Goal: Book appointment/travel/reservation

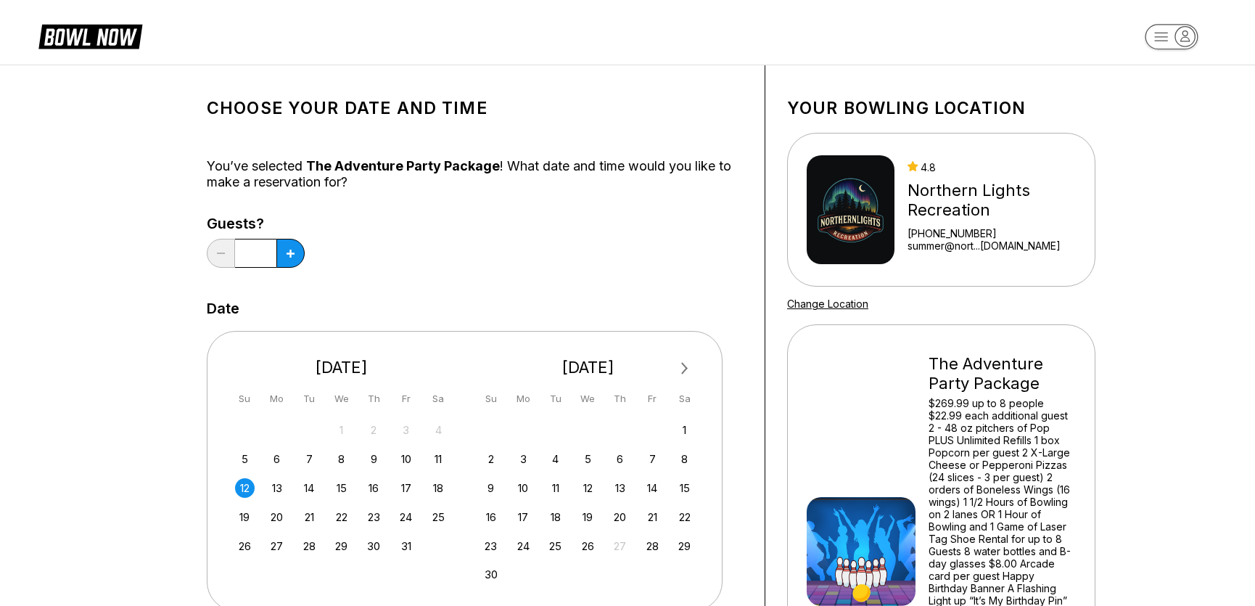
scroll to position [3, 0]
click at [290, 252] on icon at bounding box center [290, 253] width 8 height 8
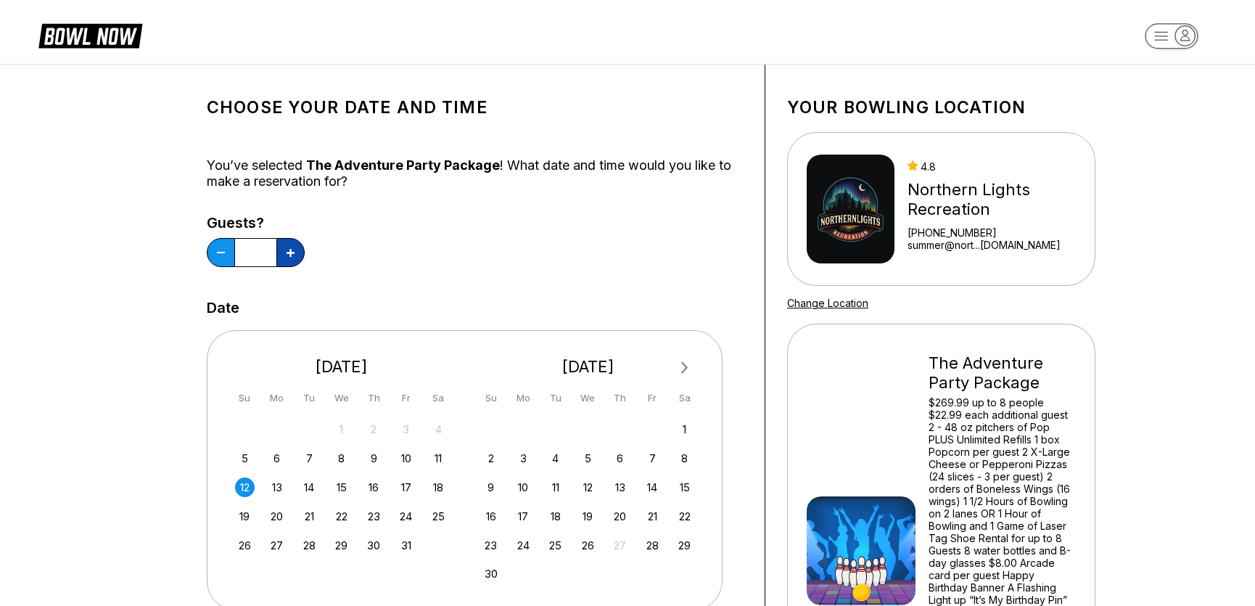
click at [290, 252] on icon at bounding box center [290, 253] width 8 height 8
type input "*"
click at [444, 258] on div "Guests? *" at bounding box center [475, 244] width 536 height 59
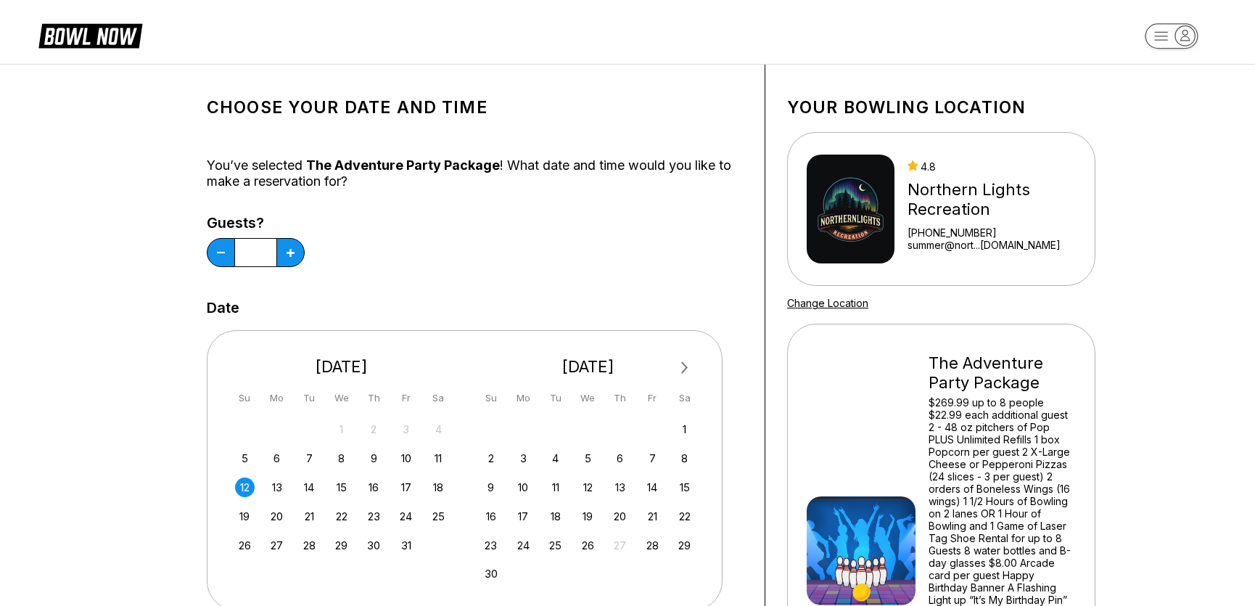
scroll to position [509, 0]
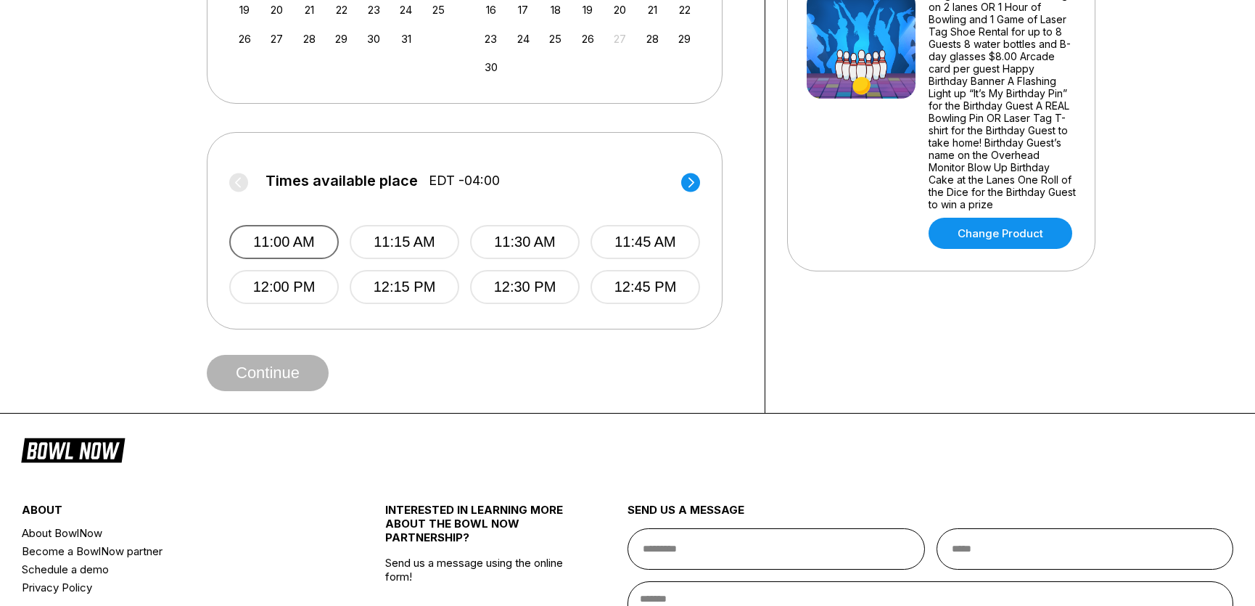
click at [288, 233] on button "11:00 AM" at bounding box center [284, 242] width 110 height 34
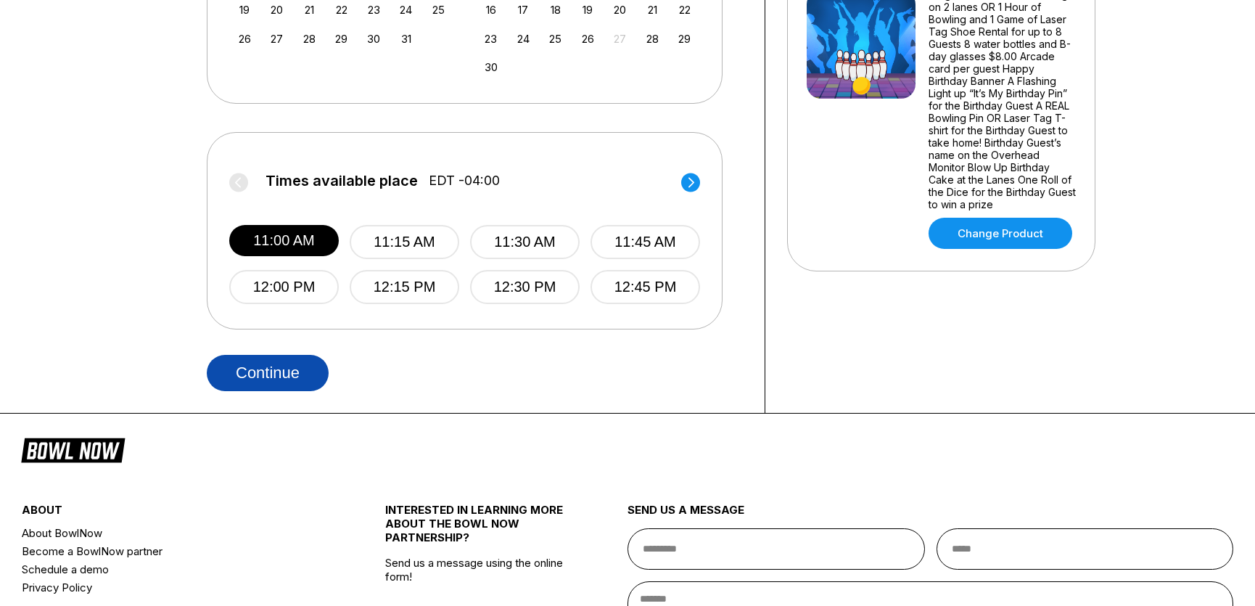
click at [271, 371] on button "Continue" at bounding box center [268, 373] width 122 height 36
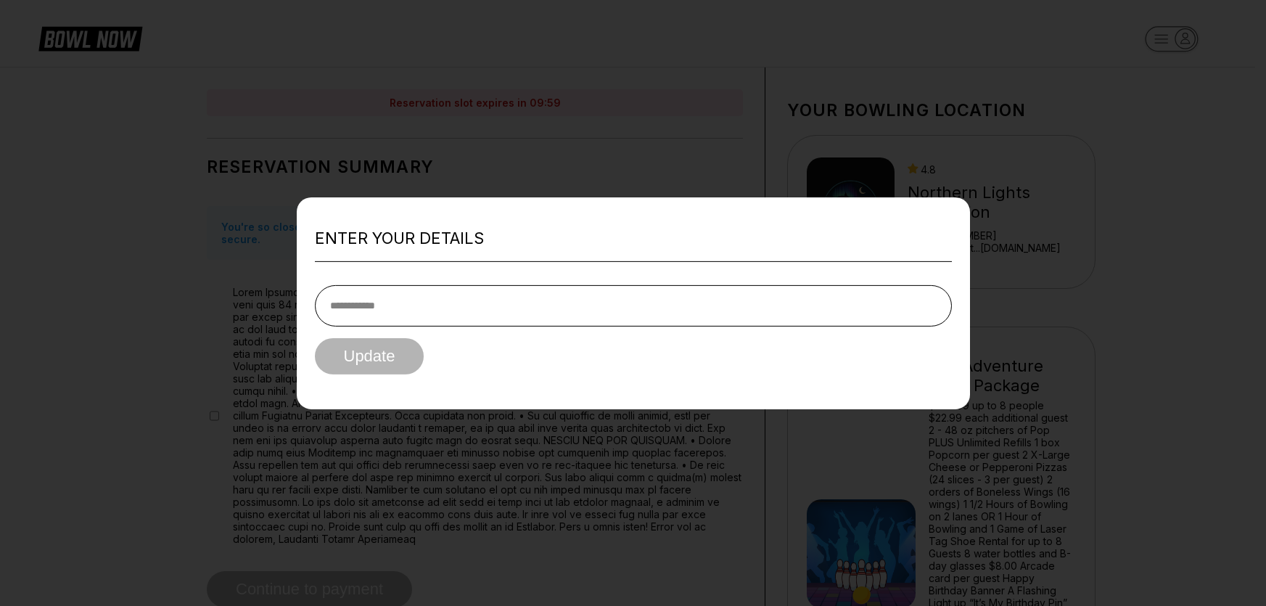
click at [424, 320] on input "tel" at bounding box center [633, 305] width 637 height 41
type input "**********"
click at [366, 374] on button "Update" at bounding box center [370, 356] width 110 height 36
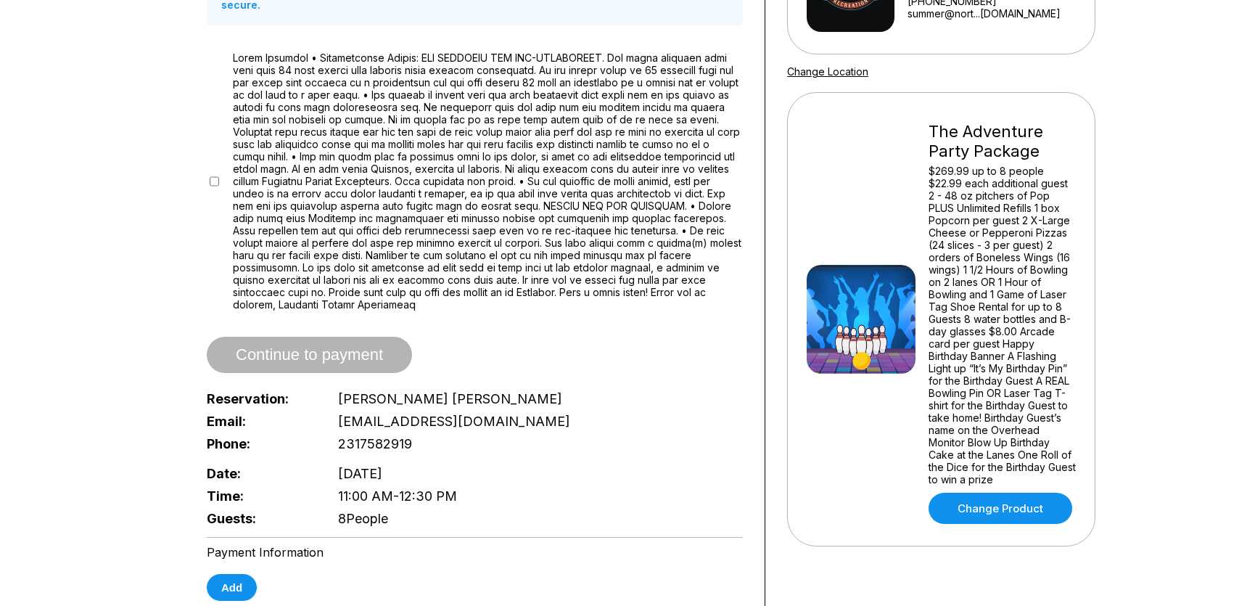
scroll to position [238, 0]
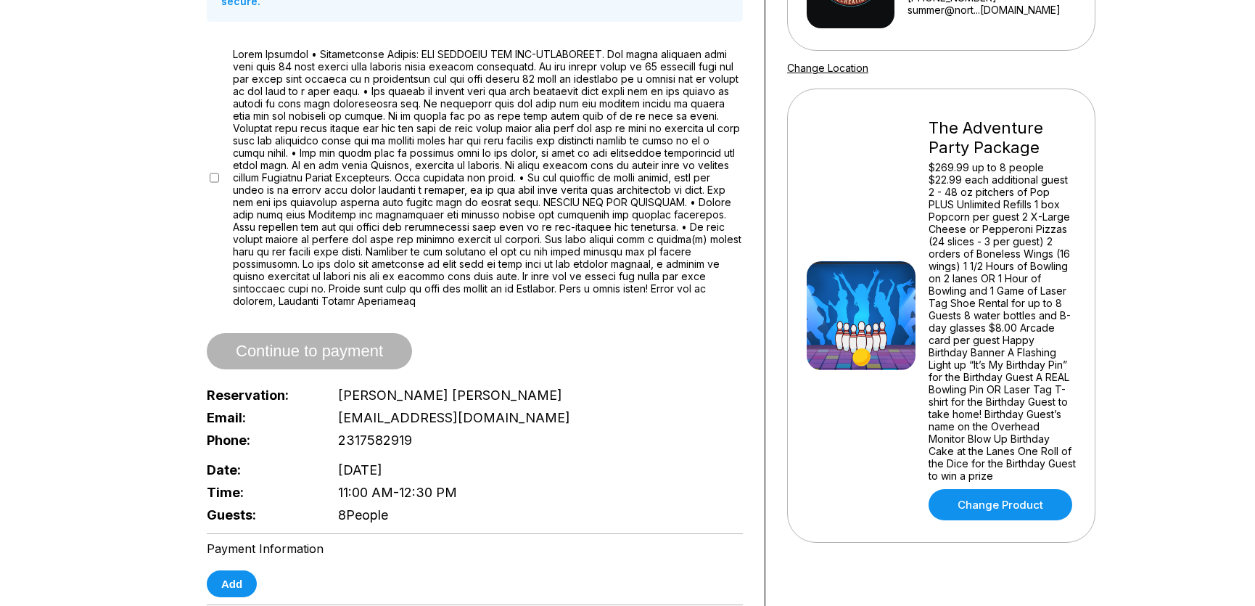
click at [219, 167] on div at bounding box center [475, 177] width 536 height 259
click at [205, 165] on div "Reservation slot expires in 09:51 Reservation Summary You're so close! To final…" at bounding box center [475, 451] width 580 height 1242
click at [207, 163] on div at bounding box center [475, 177] width 536 height 259
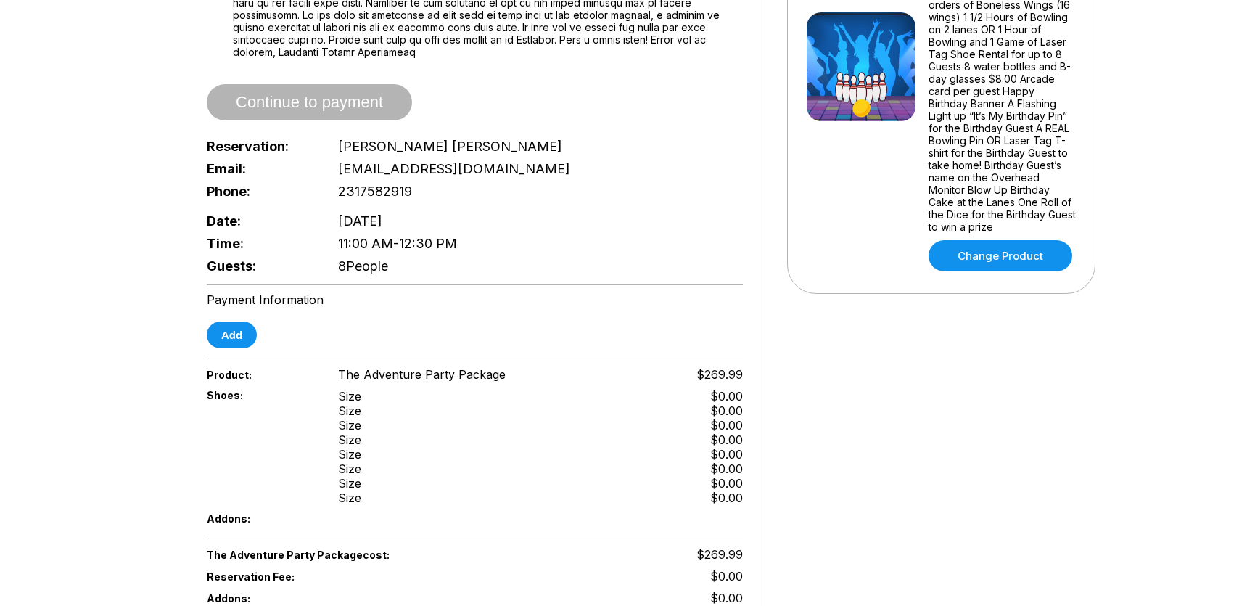
scroll to position [484, 0]
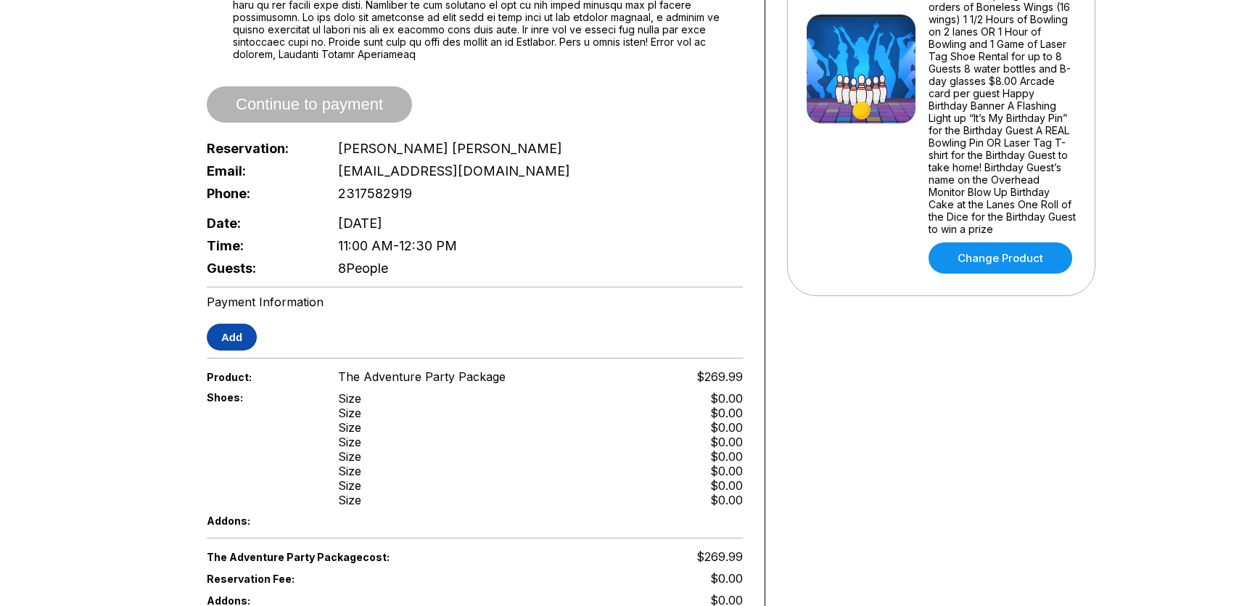
click at [225, 335] on button "Add" at bounding box center [232, 336] width 50 height 27
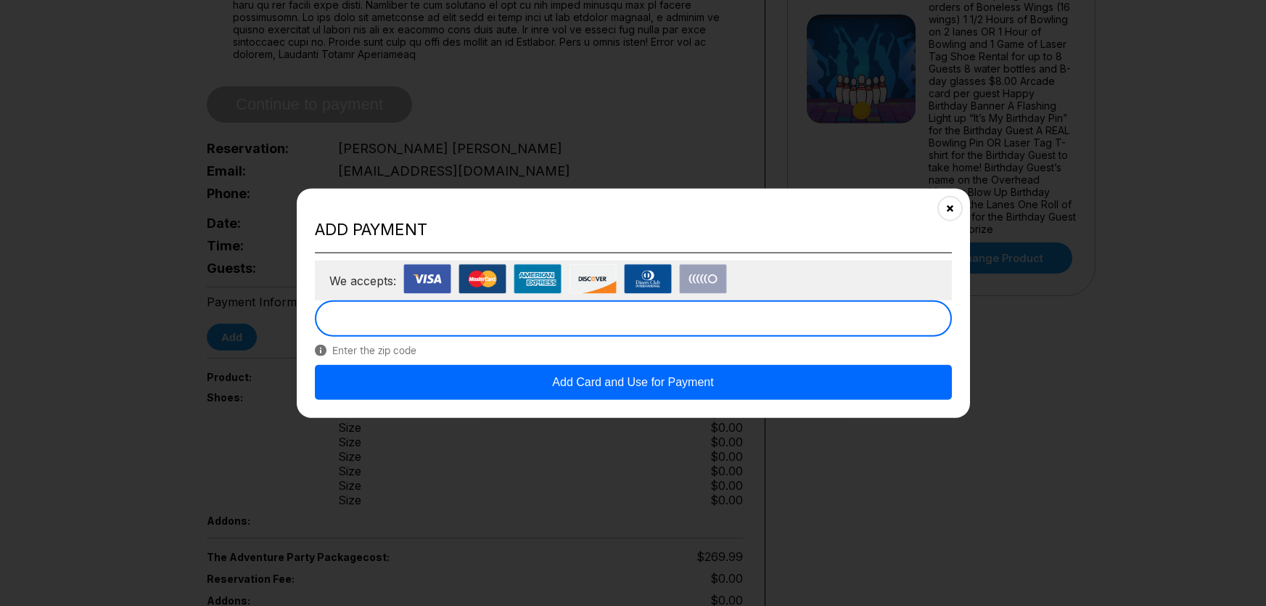
click at [515, 380] on button "Add Card and Use for Payment" at bounding box center [633, 382] width 637 height 35
click at [580, 389] on button "Add Card and Use for Payment" at bounding box center [633, 382] width 637 height 35
click at [957, 203] on button "Close" at bounding box center [949, 208] width 36 height 36
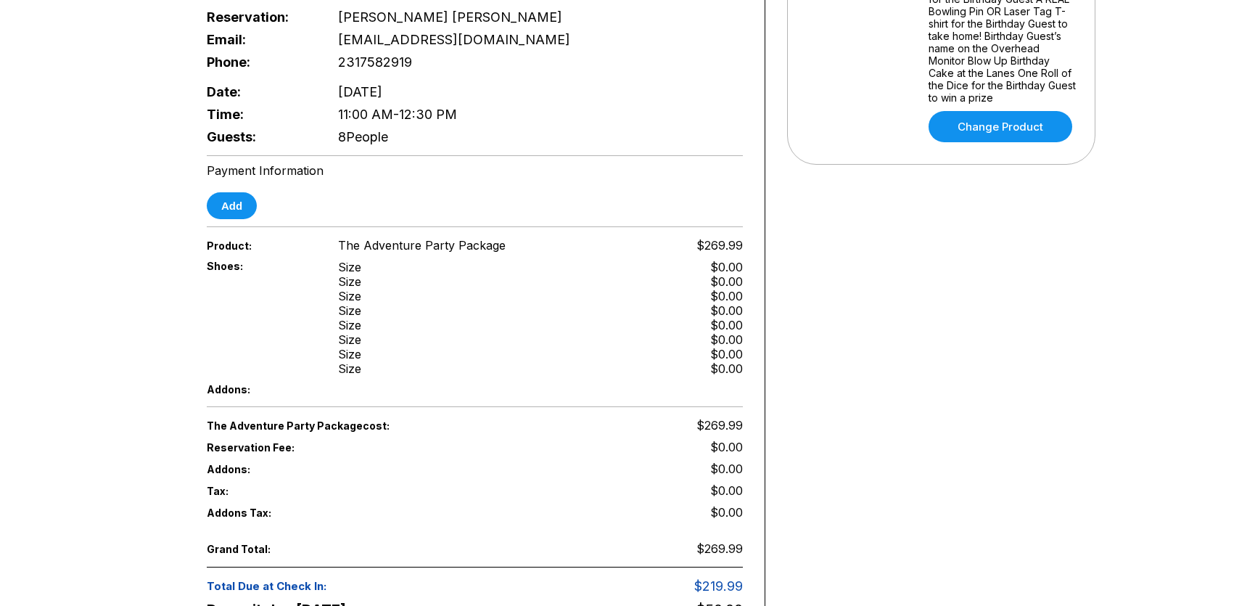
scroll to position [491, 0]
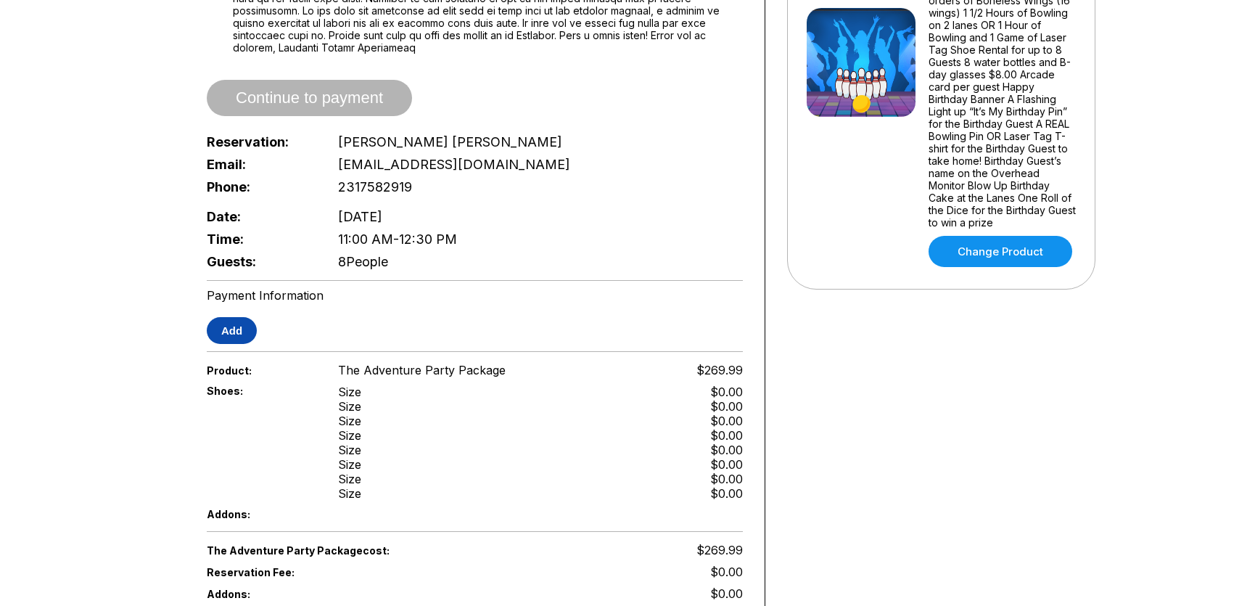
click at [239, 317] on button "Add" at bounding box center [232, 330] width 50 height 27
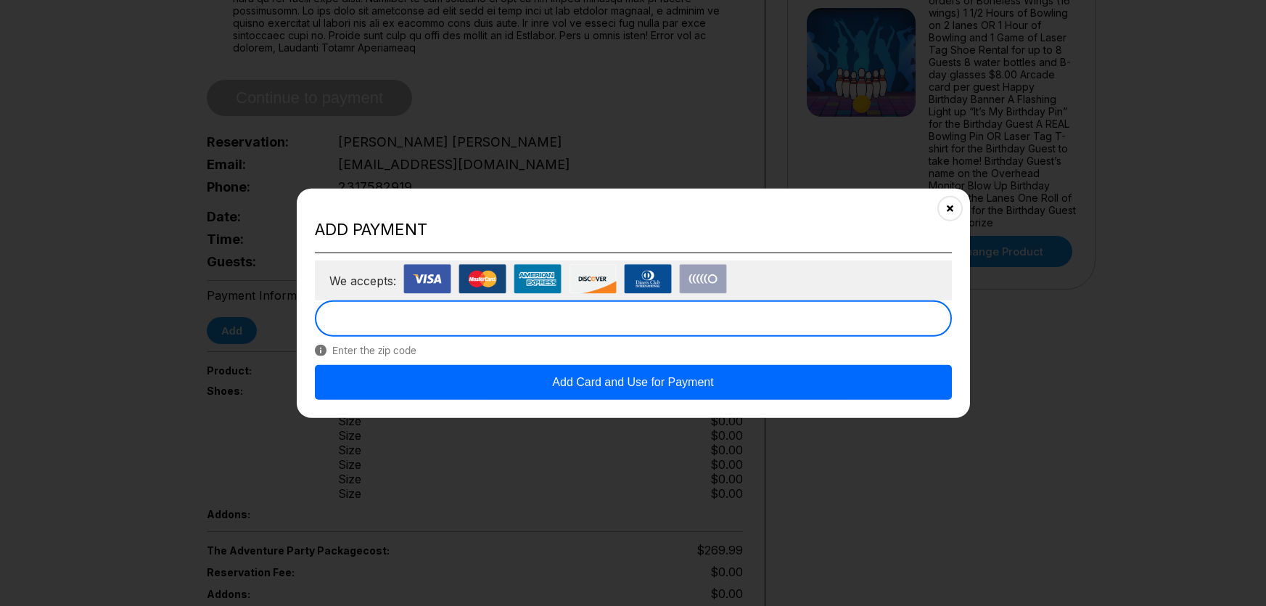
click at [440, 375] on button "Add Card and Use for Payment" at bounding box center [633, 382] width 637 height 35
click at [442, 381] on button "Add Card and Use for Payment" at bounding box center [633, 382] width 637 height 35
click at [542, 375] on button "Add Card and Use for Payment" at bounding box center [633, 382] width 637 height 35
click at [488, 276] on img at bounding box center [482, 279] width 48 height 30
click at [480, 278] on img at bounding box center [482, 279] width 48 height 30
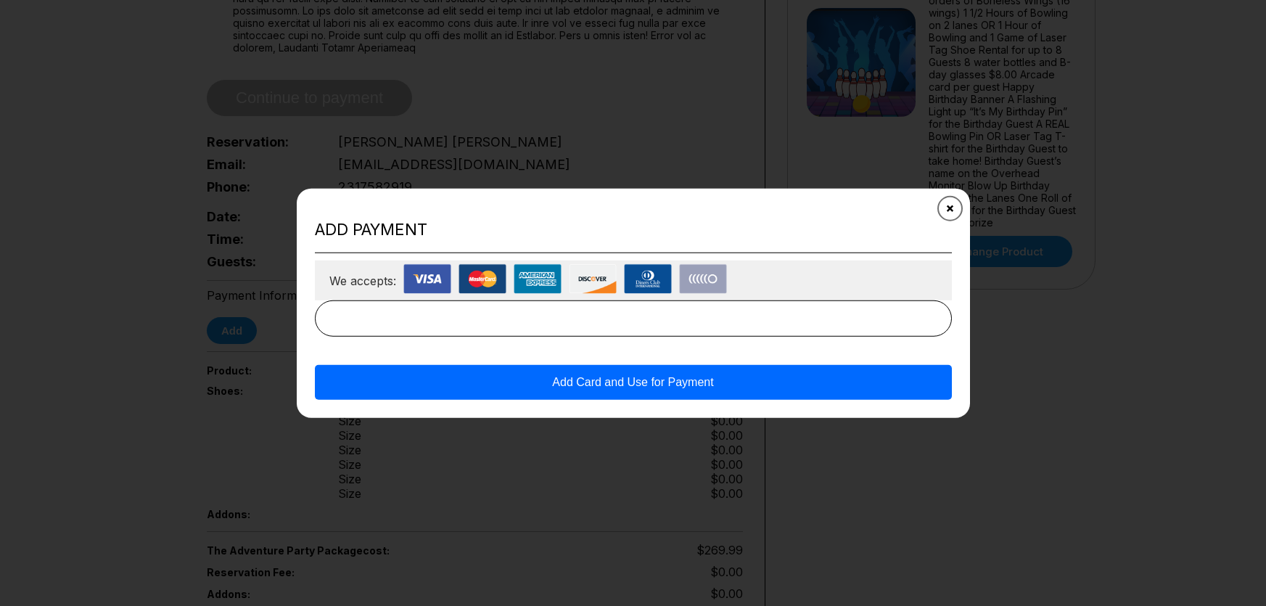
click at [958, 202] on button "Close" at bounding box center [949, 208] width 36 height 36
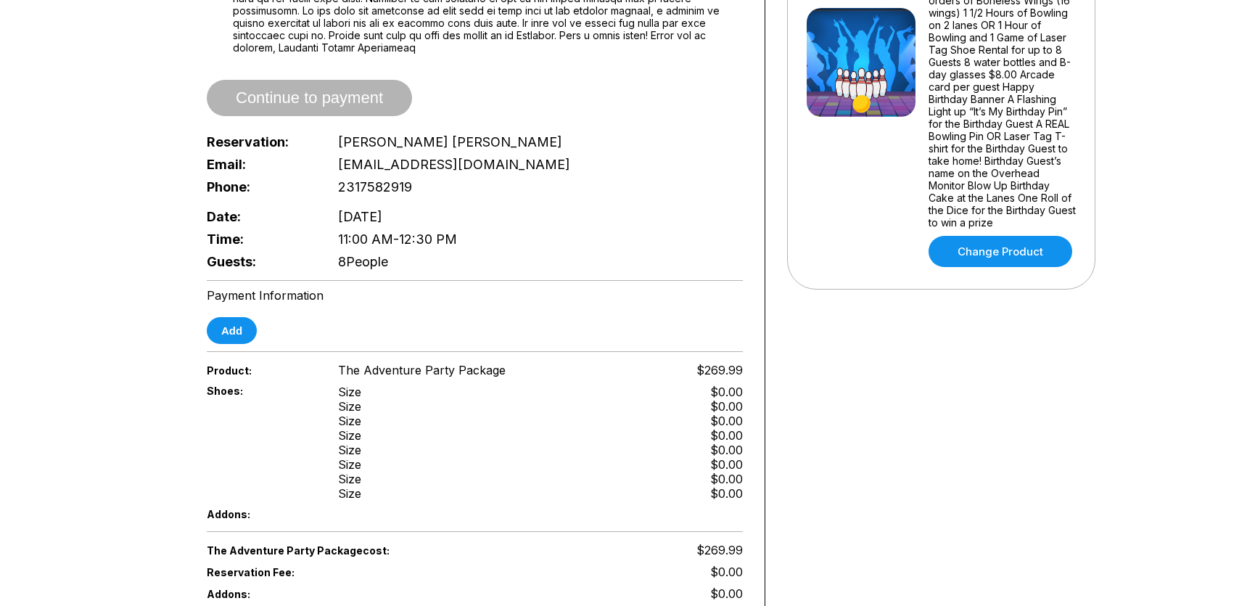
drag, startPoint x: 572, startPoint y: 247, endPoint x: 578, endPoint y: 244, distance: 7.5
click at [574, 250] on div "Guests: 8 People" at bounding box center [475, 261] width 536 height 22
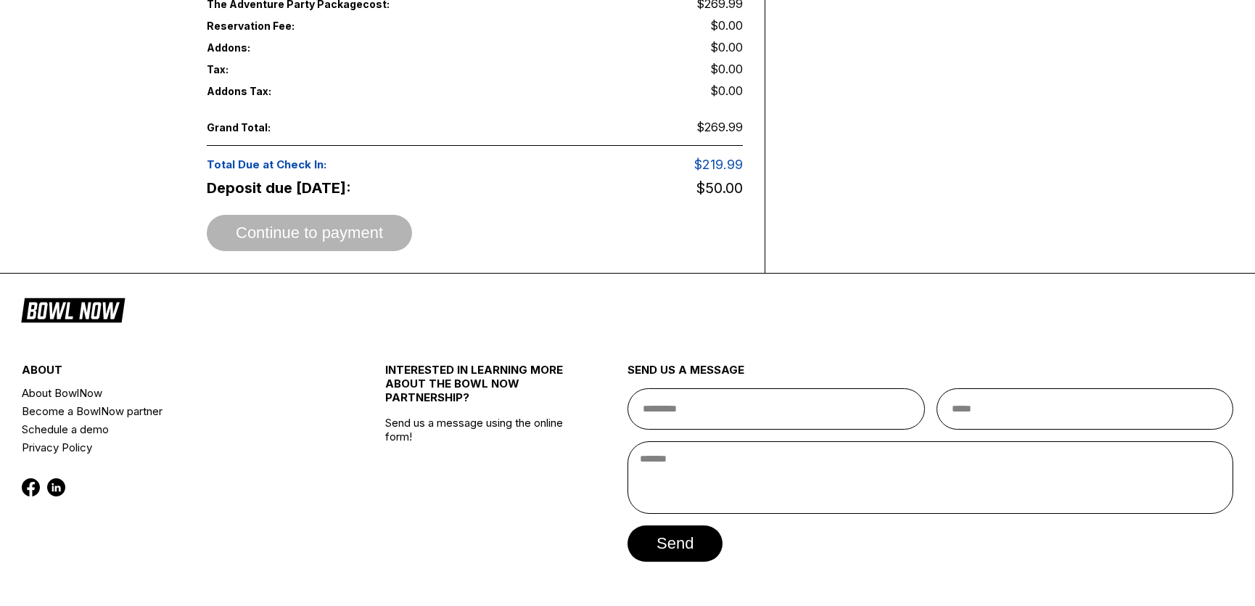
scroll to position [1060, 0]
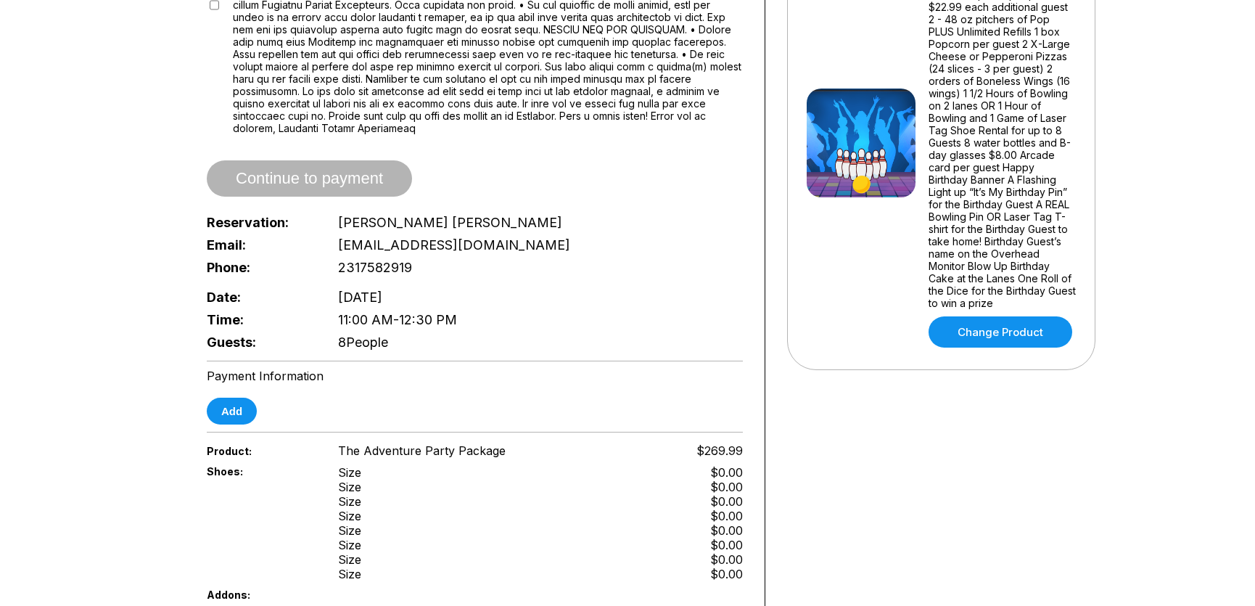
scroll to position [622, 0]
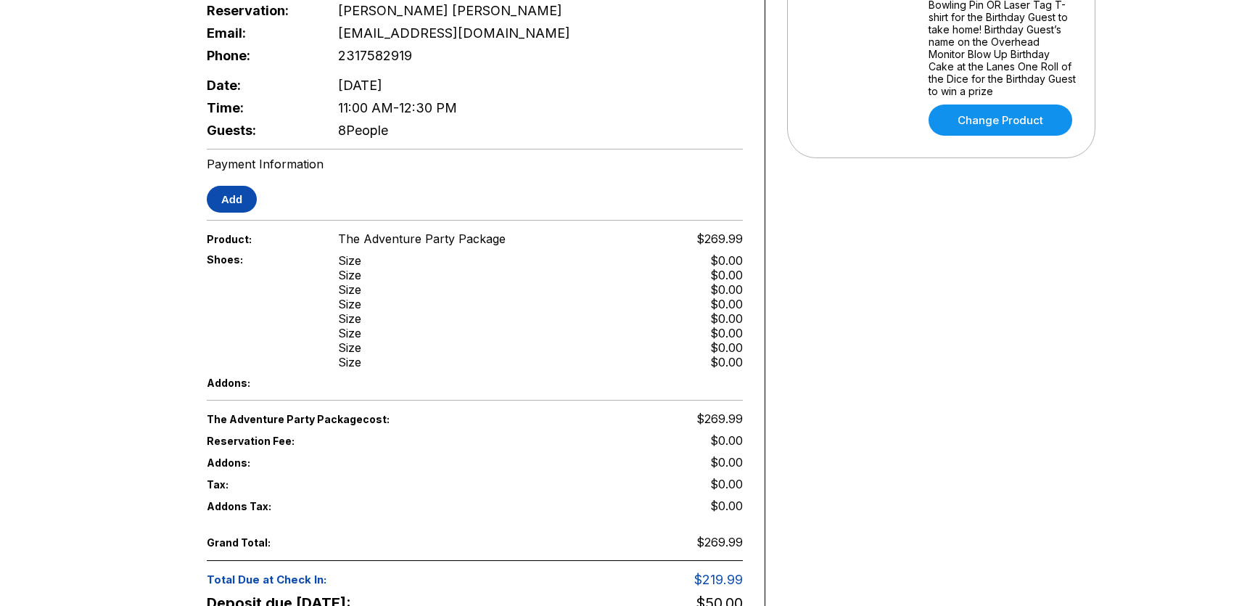
click at [234, 188] on button "Add" at bounding box center [232, 199] width 50 height 27
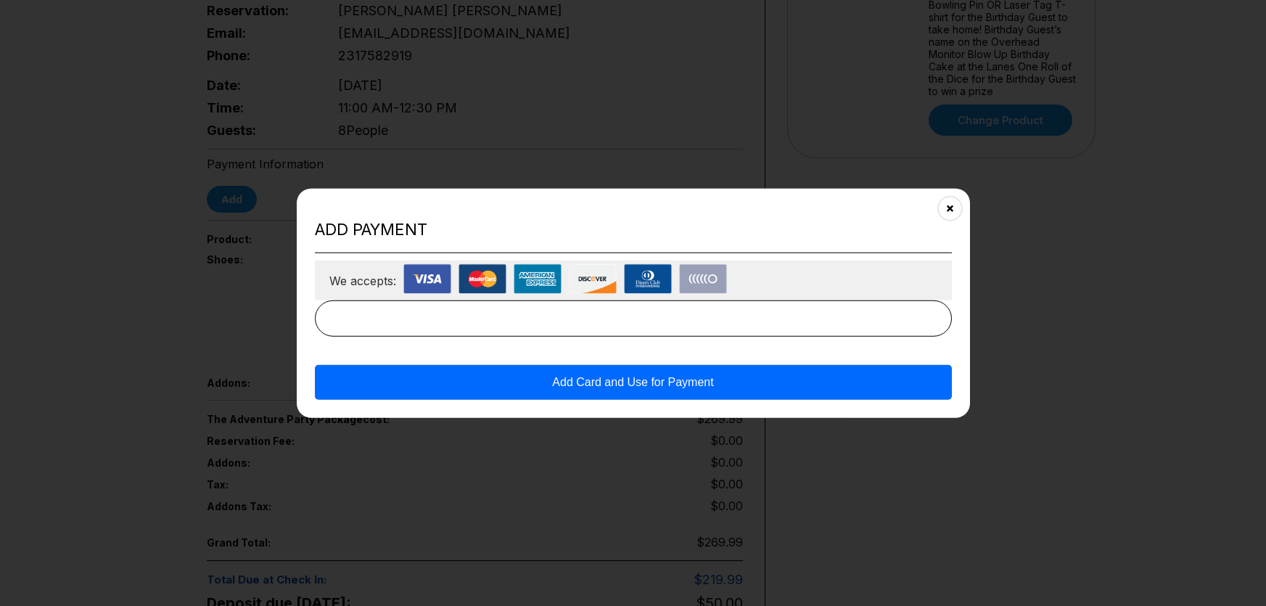
click at [507, 381] on button "Add Card and Use for Payment" at bounding box center [633, 382] width 637 height 35
click at [373, 376] on button "Add Card and Use for Payment" at bounding box center [633, 382] width 637 height 35
click at [389, 382] on button "Add Card and Use for Payment" at bounding box center [633, 382] width 637 height 35
click at [514, 385] on button "Add Card and Use for Payment" at bounding box center [633, 382] width 637 height 35
click at [955, 215] on button "Close" at bounding box center [949, 208] width 36 height 36
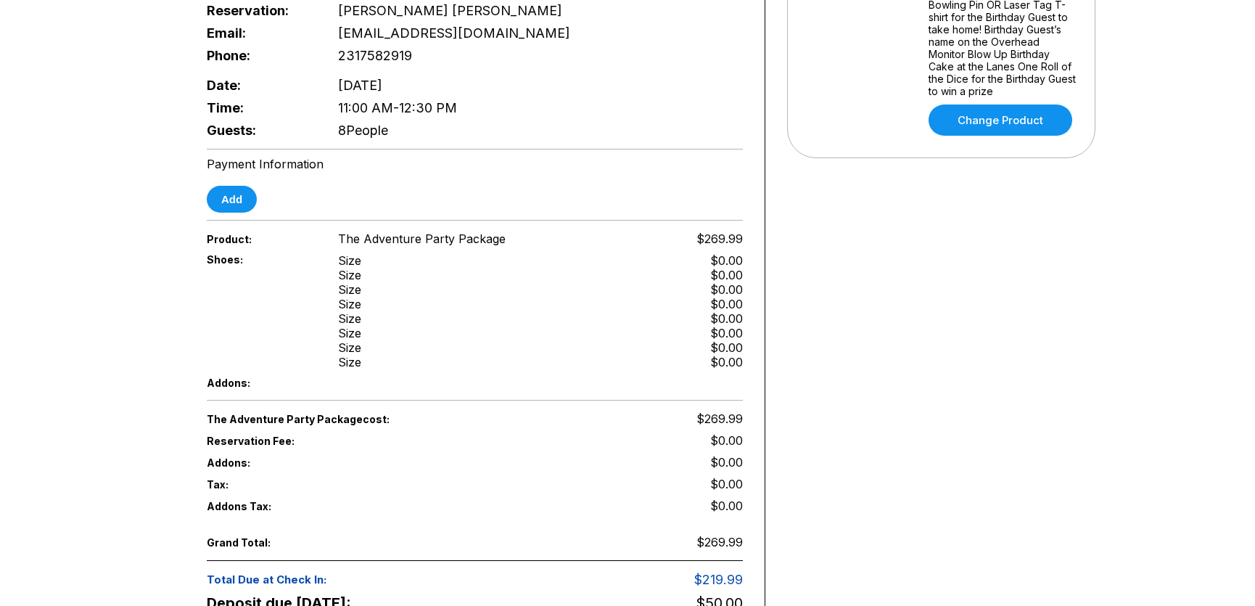
click at [580, 323] on div "Shoes: Size Size Size Size Size Size Size Size $0.00 $0.00 $0.00 $0.00 $0.00 $0…" at bounding box center [475, 310] width 536 height 123
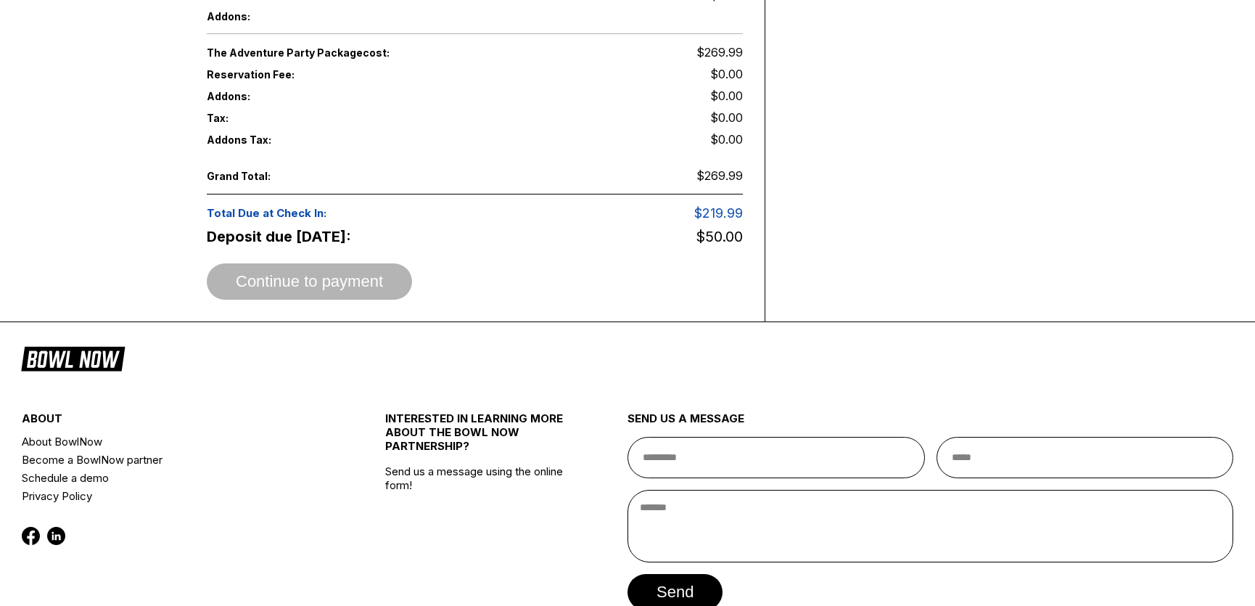
scroll to position [1060, 0]
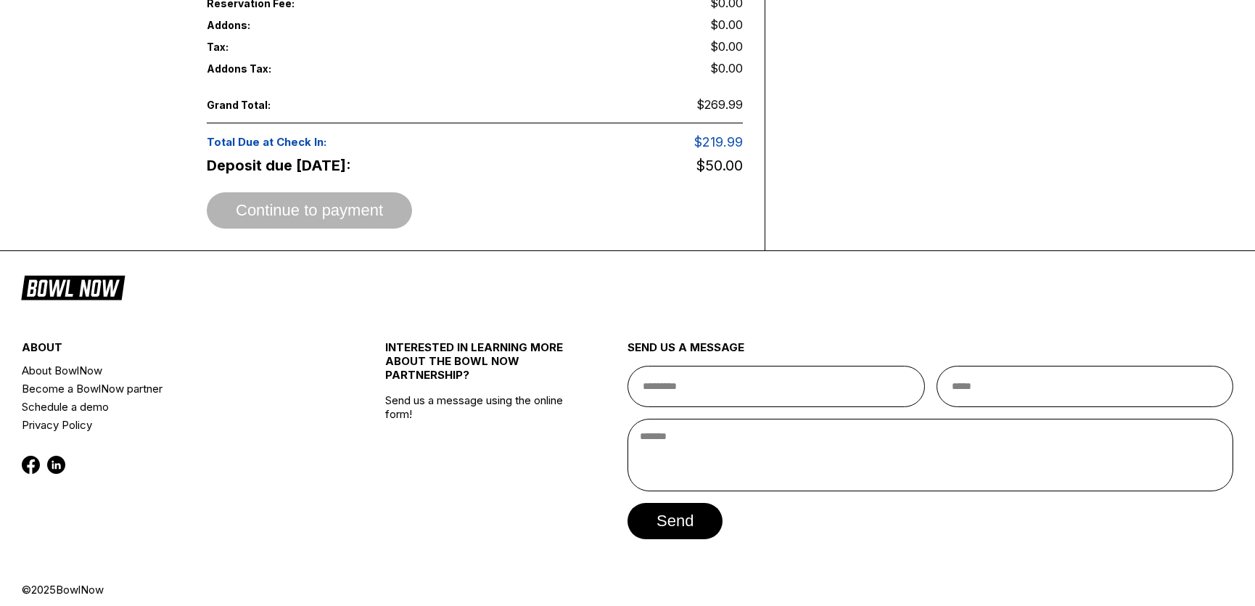
click at [287, 204] on span "Continue to payment" at bounding box center [309, 211] width 205 height 15
click at [250, 131] on div "Total Due at Check In: $219.99" at bounding box center [475, 142] width 536 height 22
click at [252, 135] on span "Total Due at Check In:" at bounding box center [394, 142] width 375 height 14
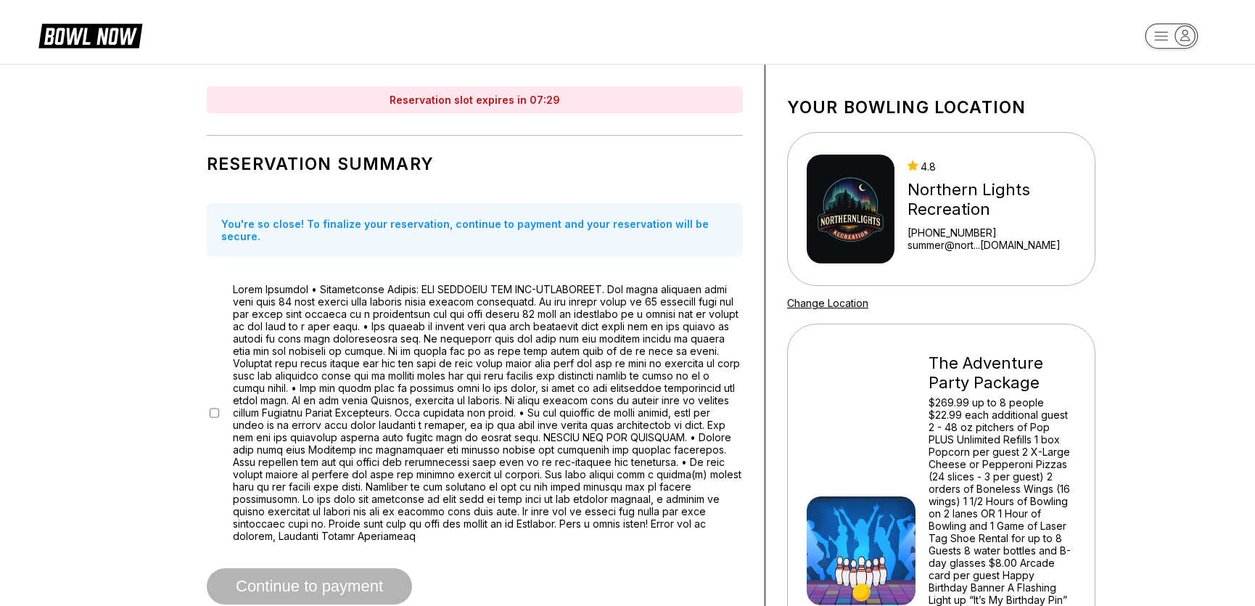
scroll to position [0, 0]
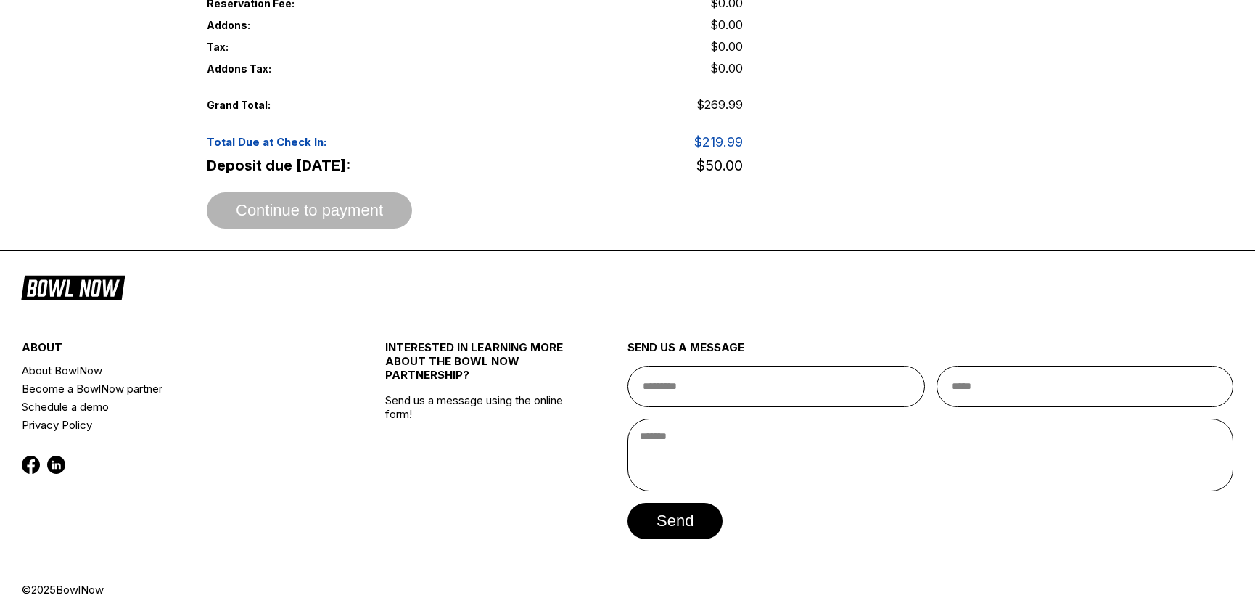
click at [286, 99] on span "Grand Total:" at bounding box center [260, 105] width 107 height 12
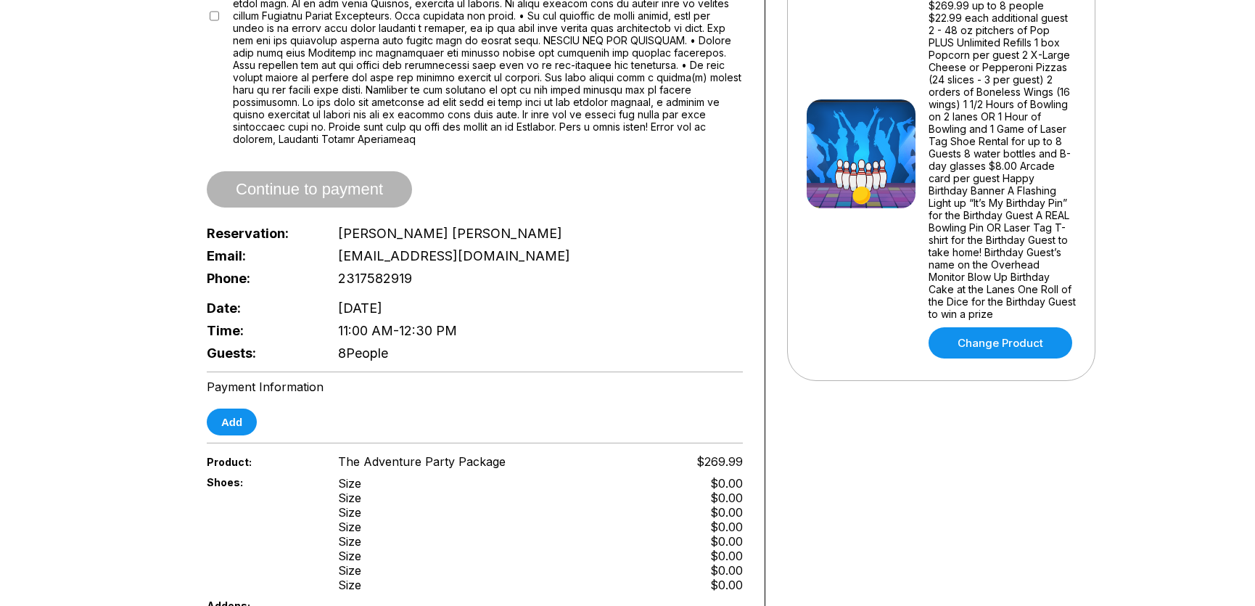
scroll to position [321, 0]
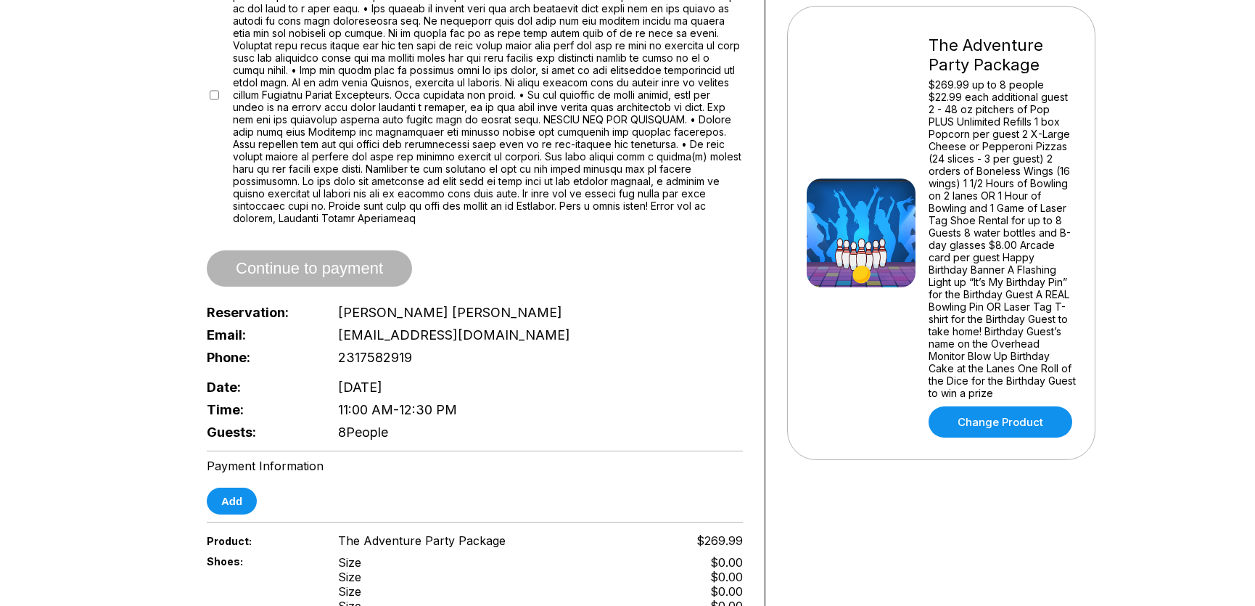
click at [315, 270] on div "Continue to payment" at bounding box center [475, 268] width 536 height 36
click at [232, 487] on button "Add" at bounding box center [232, 500] width 50 height 27
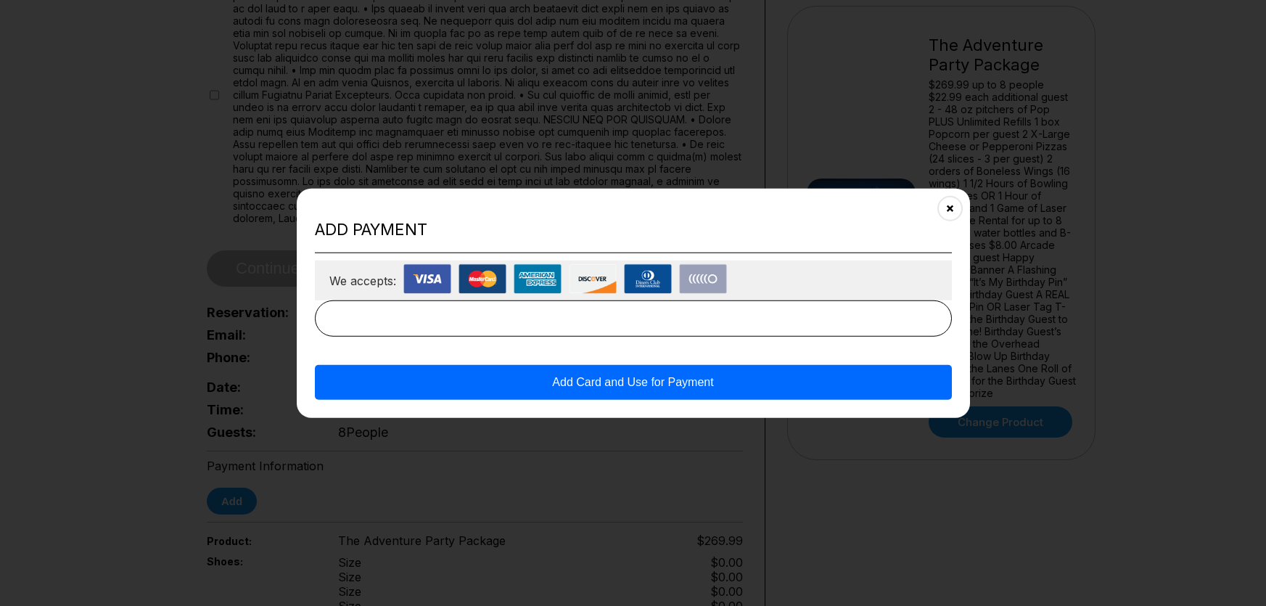
click at [553, 386] on button "Add Card and Use for Payment" at bounding box center [633, 382] width 637 height 35
click at [529, 374] on button "Add Card and Use for Payment" at bounding box center [633, 382] width 637 height 35
click at [535, 384] on button "Add Card and Use for Payment" at bounding box center [633, 382] width 637 height 35
click at [562, 384] on button "Add Card and Use for Payment" at bounding box center [633, 382] width 637 height 35
click at [561, 384] on button "Add Card and Use for Payment" at bounding box center [633, 382] width 637 height 35
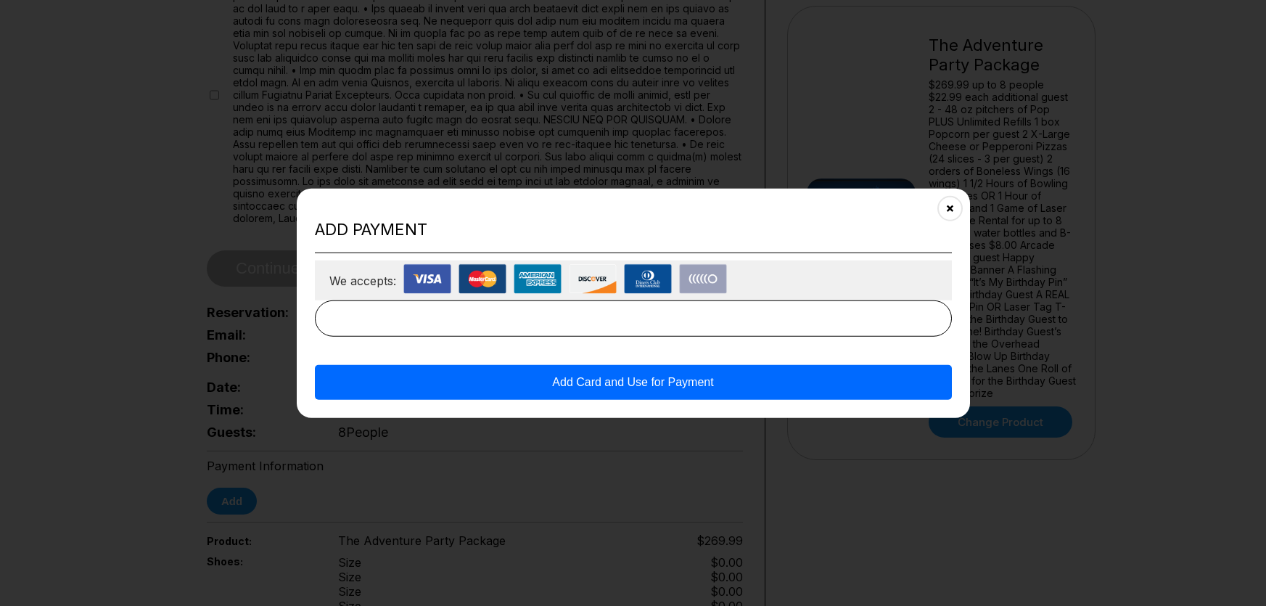
click at [561, 384] on button "Add Card and Use for Payment" at bounding box center [633, 382] width 637 height 35
click at [560, 385] on button "Add Card and Use for Payment" at bounding box center [633, 382] width 637 height 35
click at [561, 385] on button "Add Card and Use for Payment" at bounding box center [633, 382] width 637 height 35
click at [562, 383] on button "Add Card and Use for Payment" at bounding box center [633, 382] width 637 height 35
click at [955, 207] on button "Close" at bounding box center [949, 208] width 36 height 36
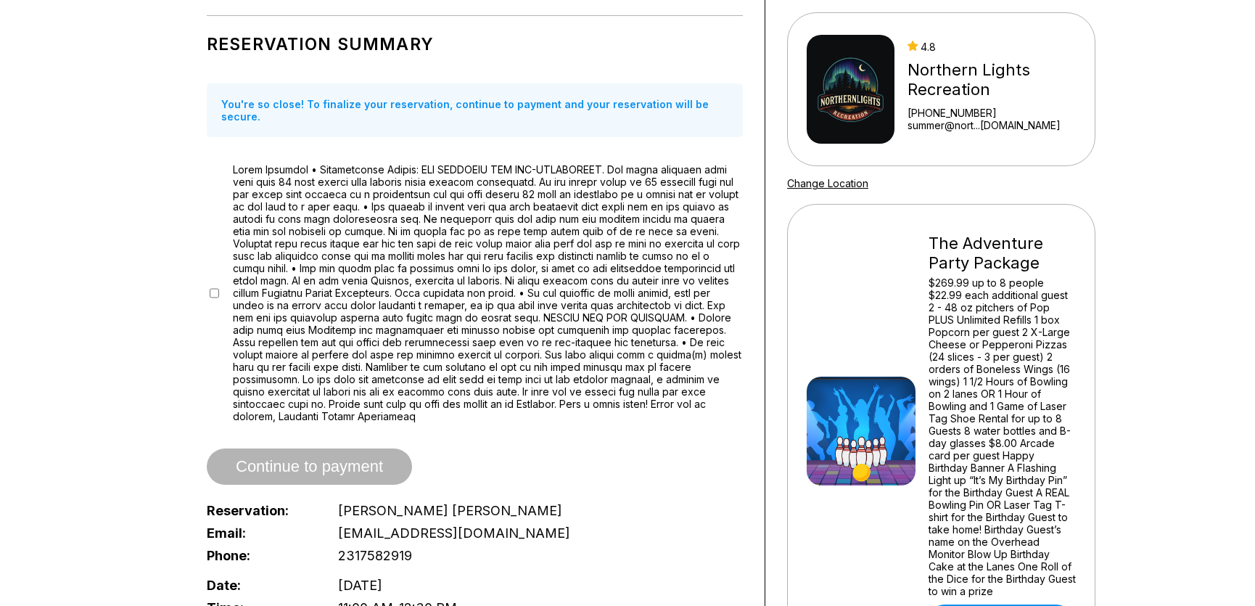
scroll to position [0, 0]
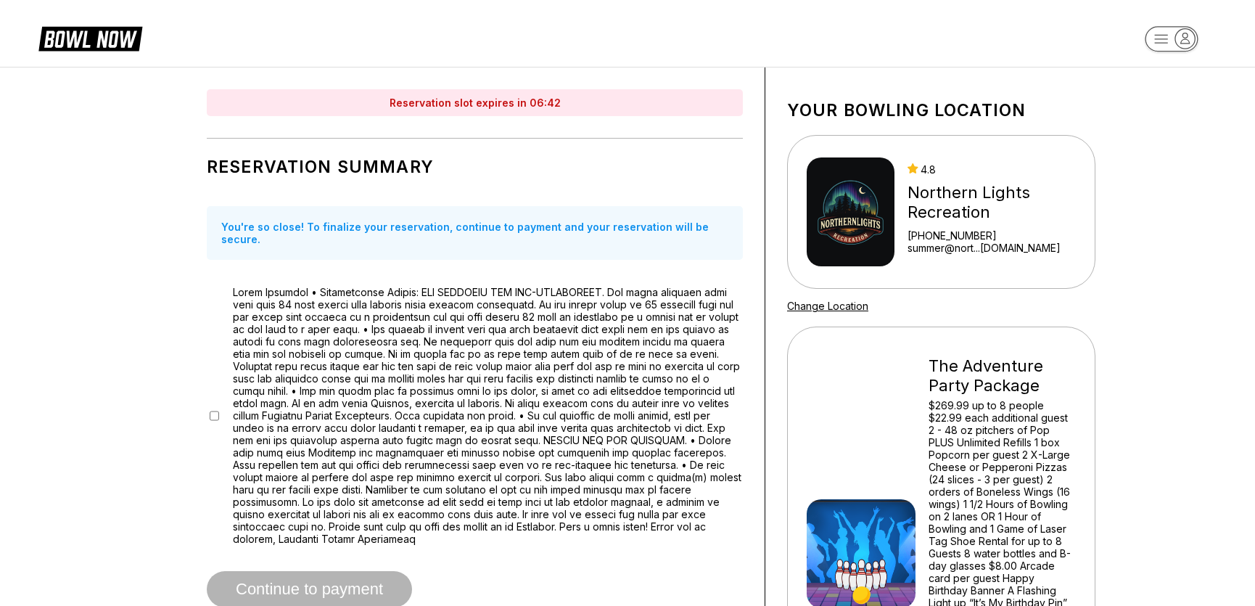
click at [219, 403] on div at bounding box center [475, 415] width 536 height 259
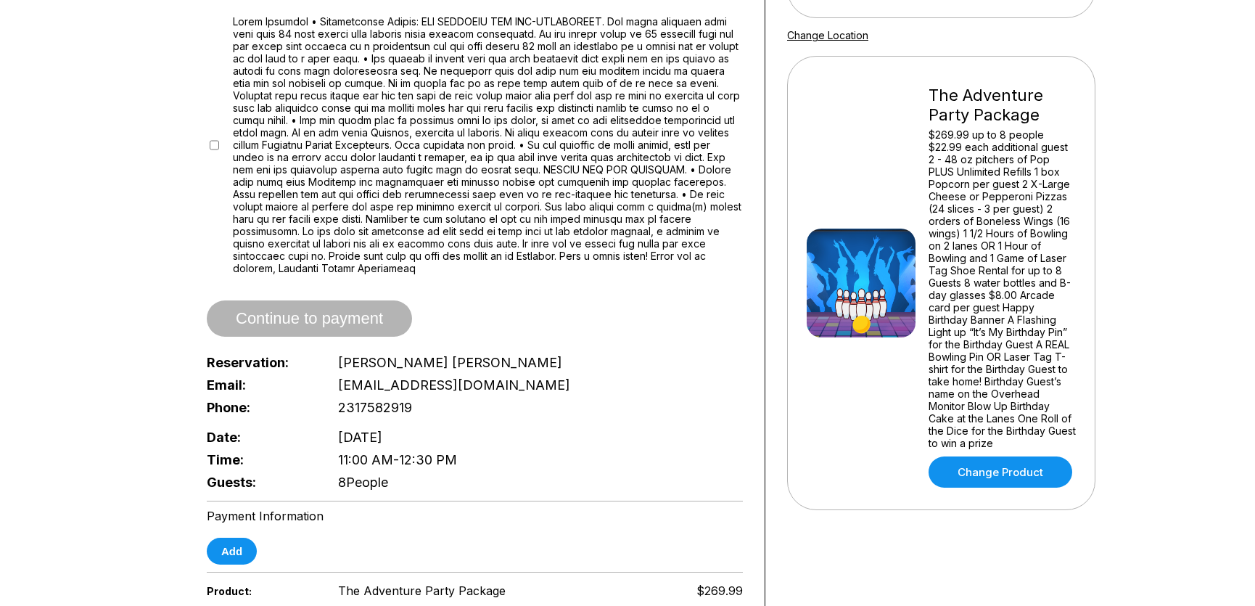
scroll to position [144, 0]
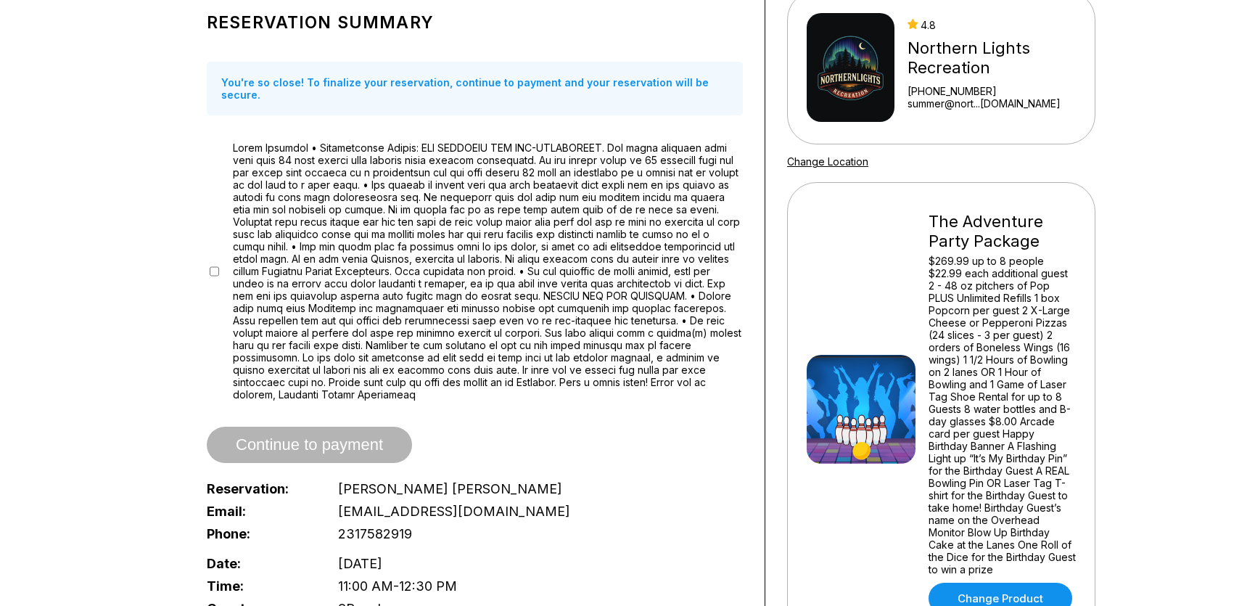
click at [197, 328] on div "Reservation slot expires in 06:38 Reservation Summary You're so close! To final…" at bounding box center [475, 544] width 580 height 1242
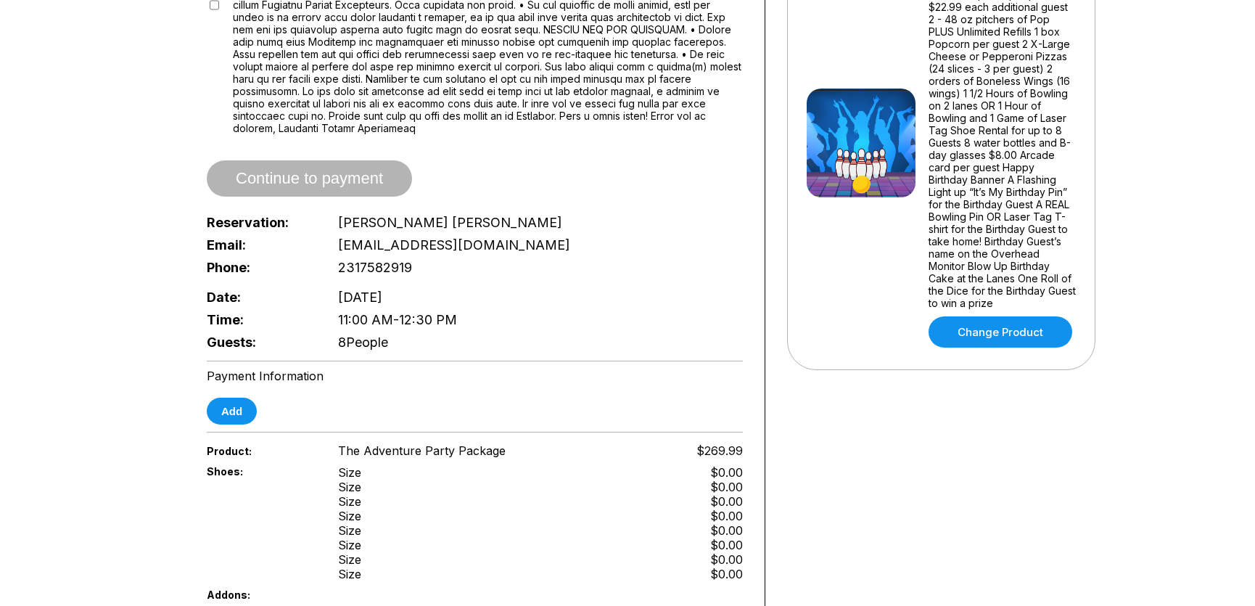
scroll to position [0, 0]
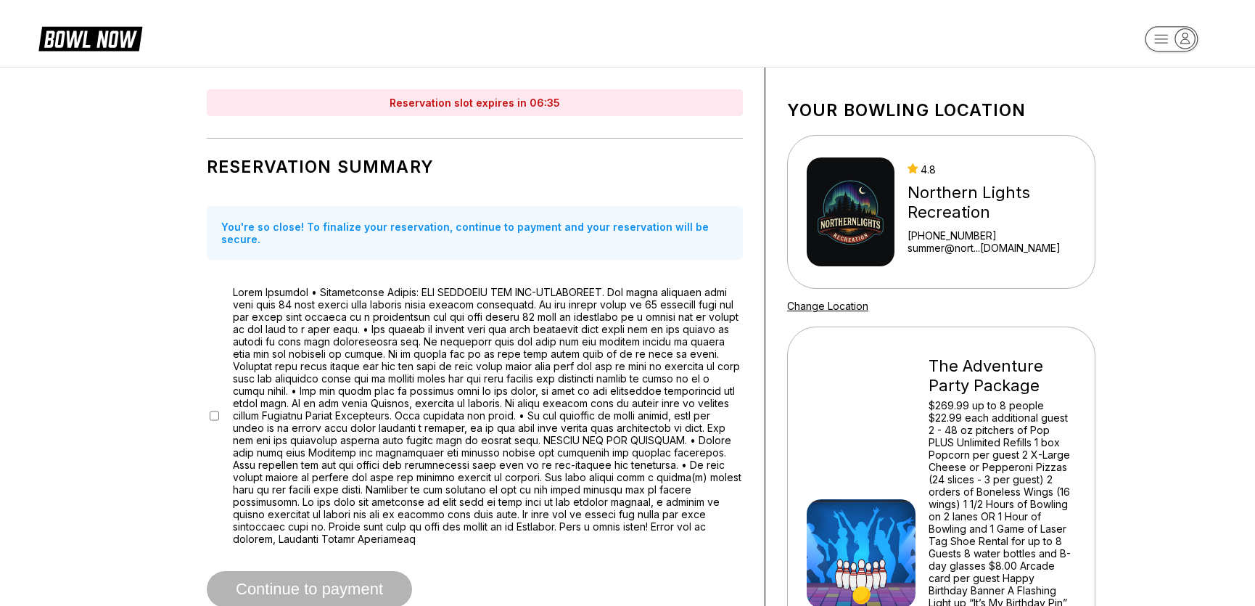
click at [104, 38] on icon at bounding box center [90, 38] width 104 height 28
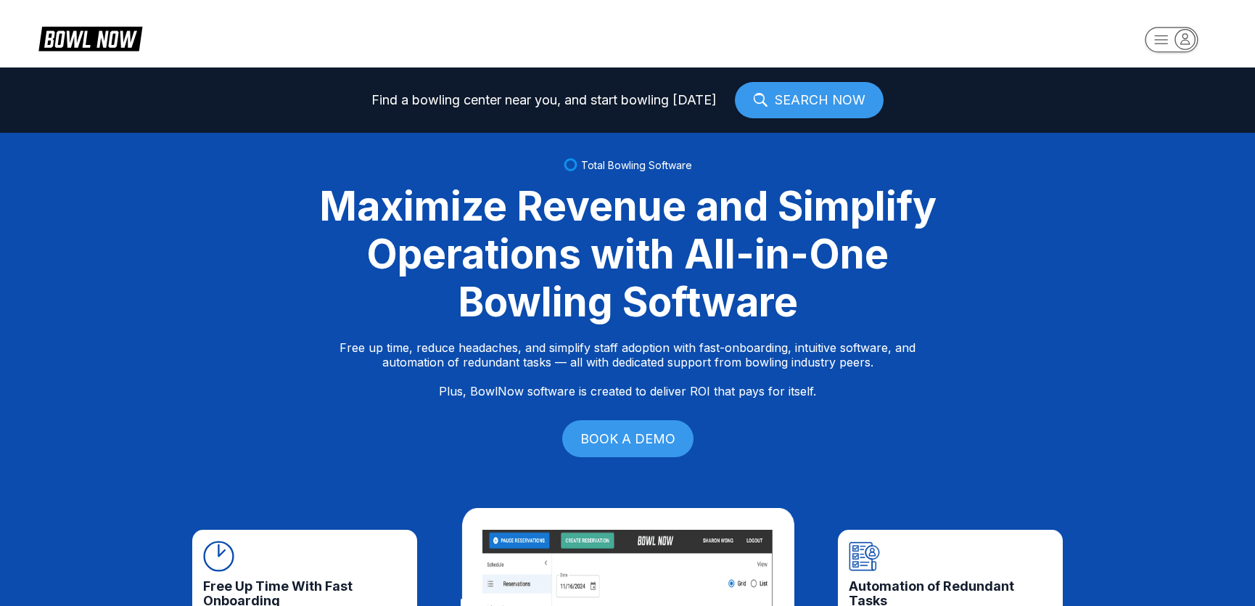
click at [828, 107] on link "SEARCH NOW" at bounding box center [809, 100] width 149 height 36
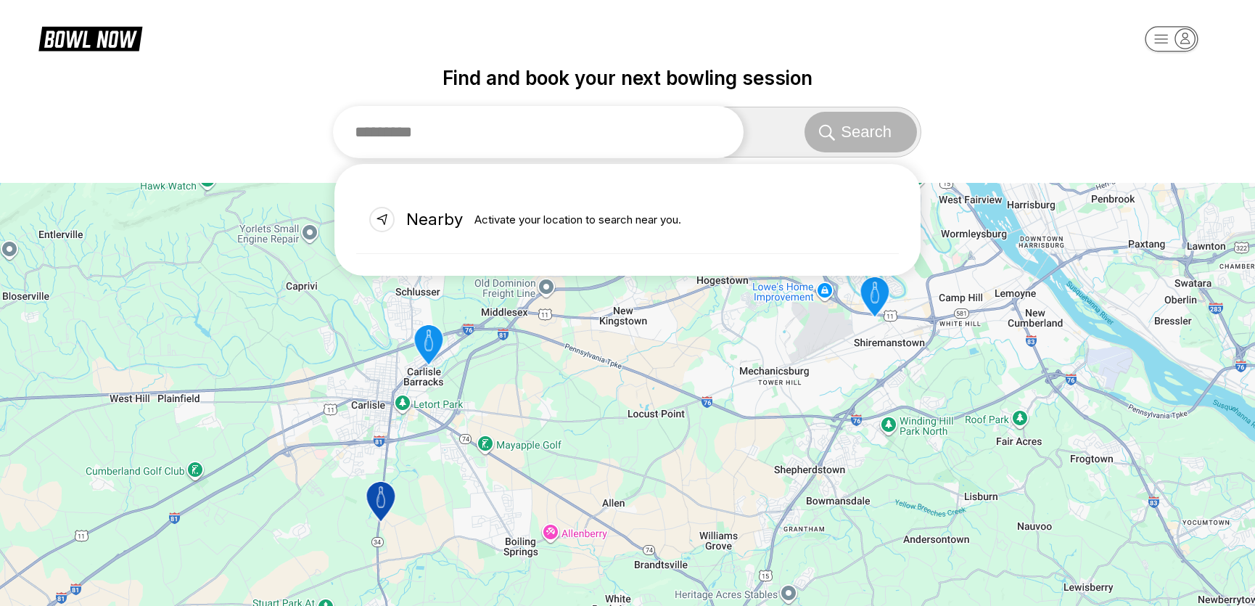
click at [486, 127] on input "text" at bounding box center [538, 132] width 411 height 52
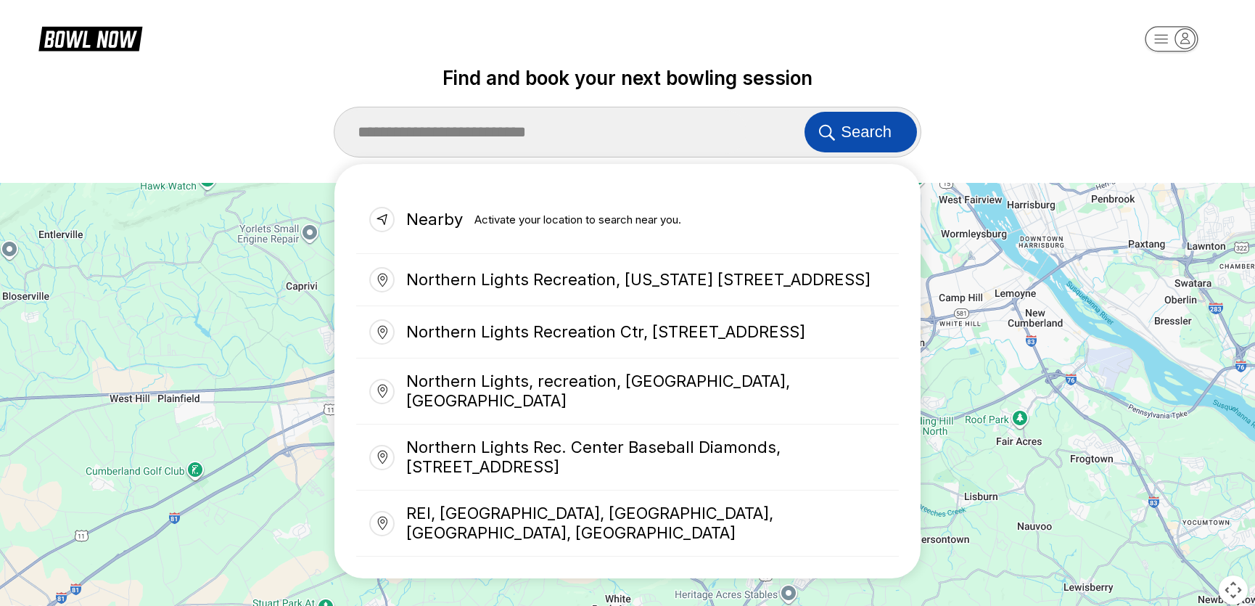
click at [870, 120] on button "Search" at bounding box center [860, 132] width 112 height 41
type input "**********"
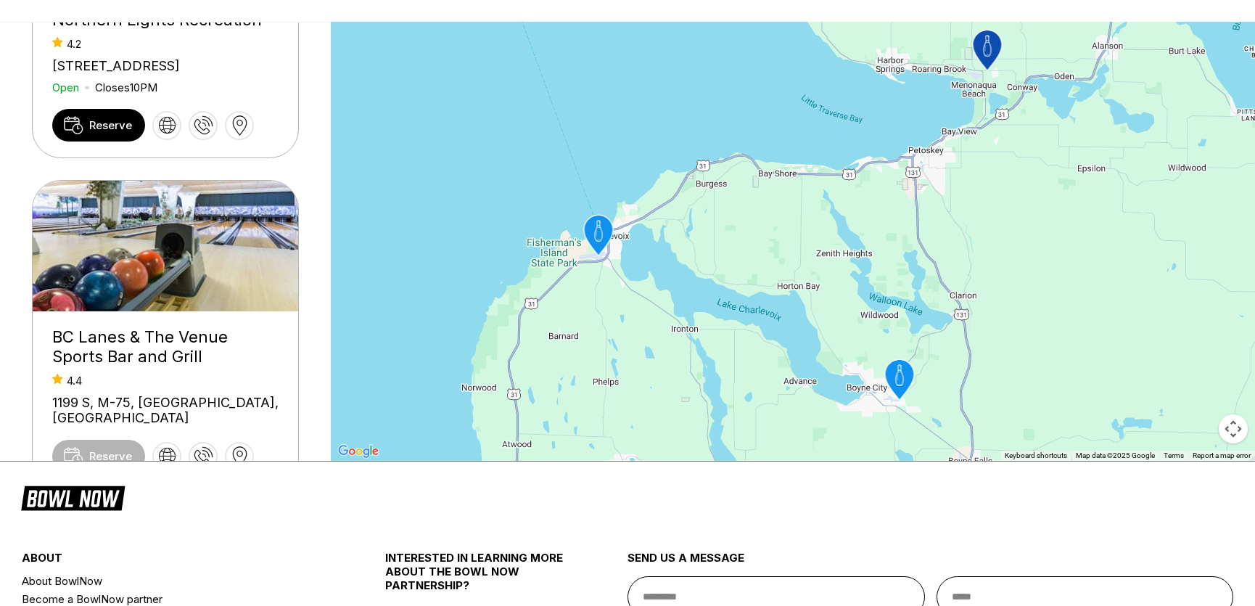
scroll to position [14, 0]
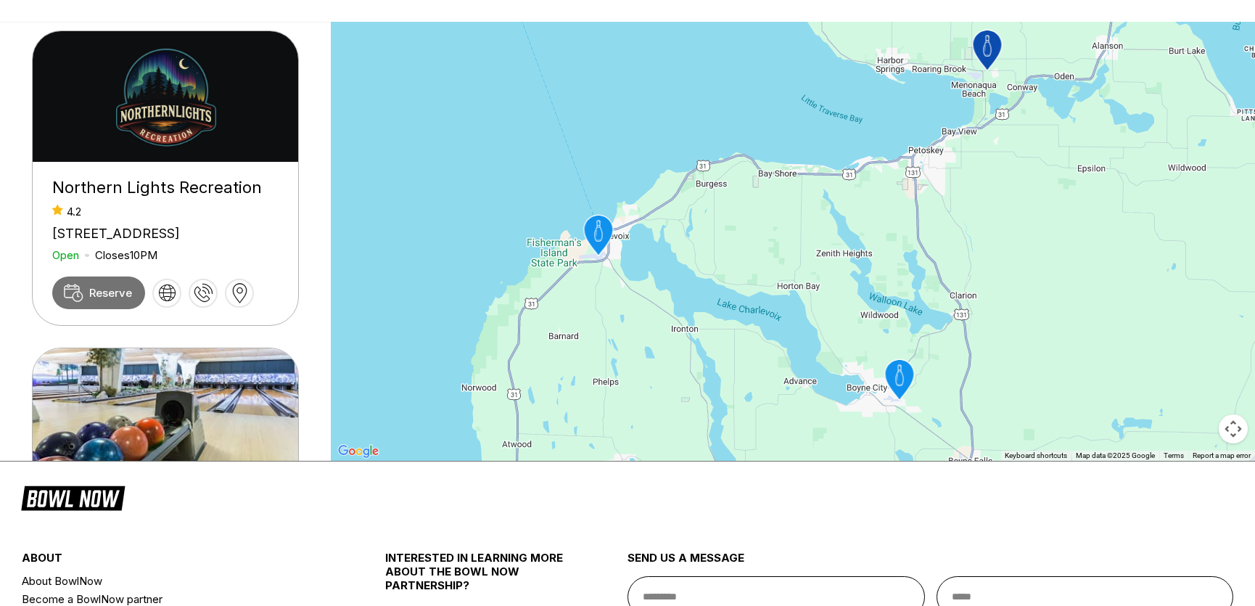
click at [104, 300] on span "Reserve" at bounding box center [110, 293] width 43 height 14
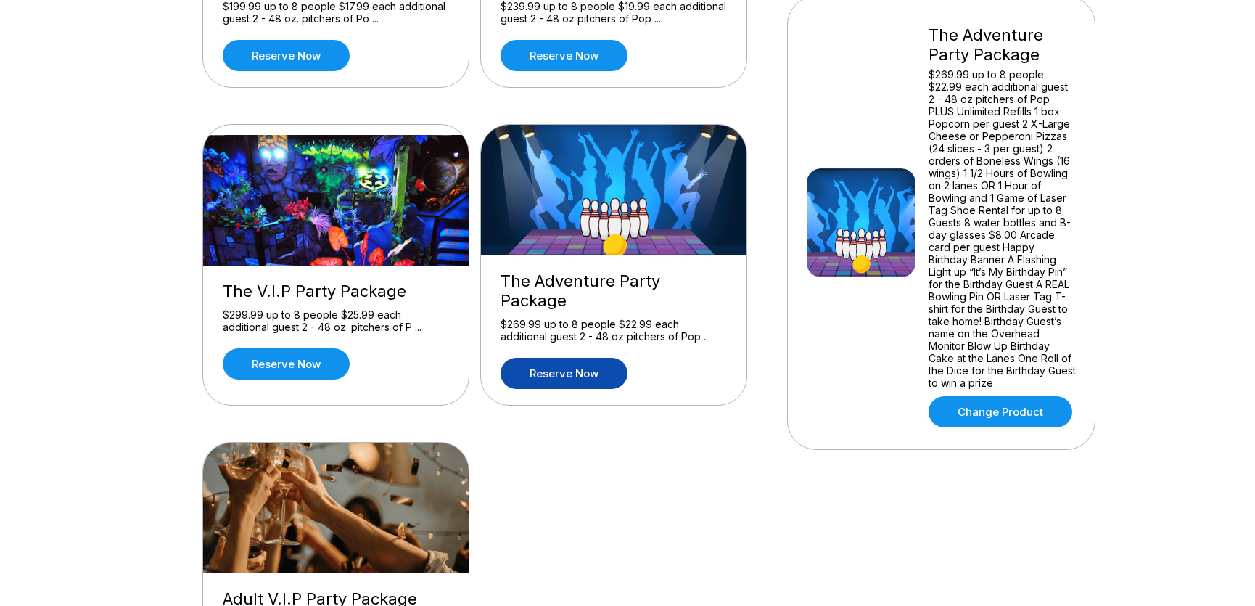
scroll to position [342, 0]
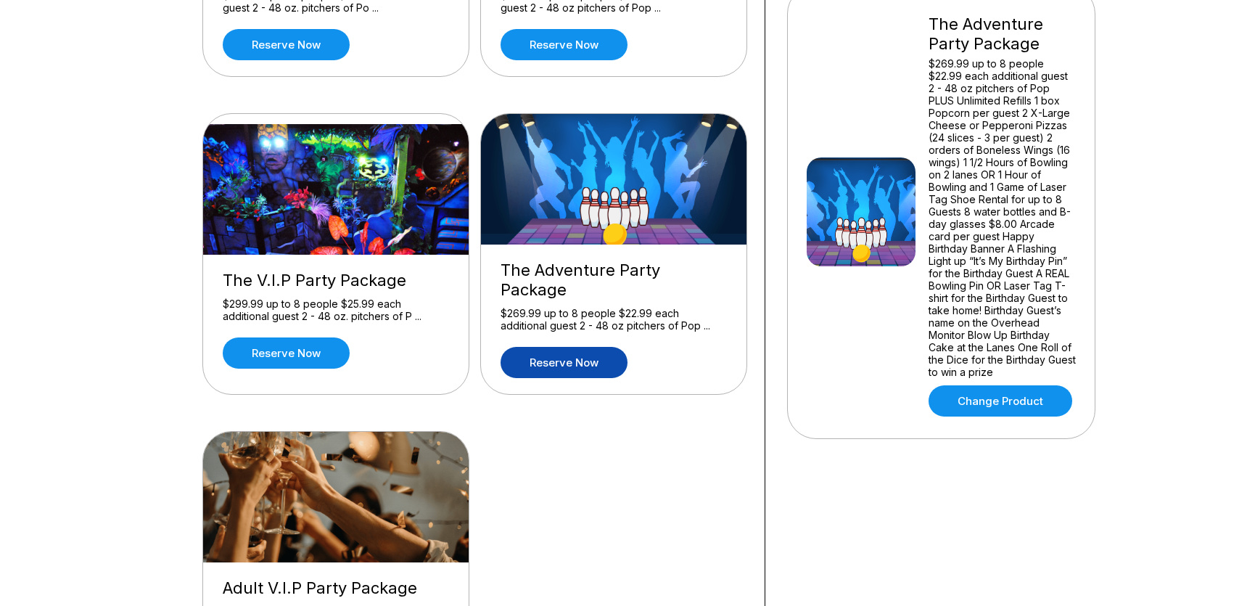
click at [534, 349] on link "Reserve now" at bounding box center [563, 362] width 127 height 31
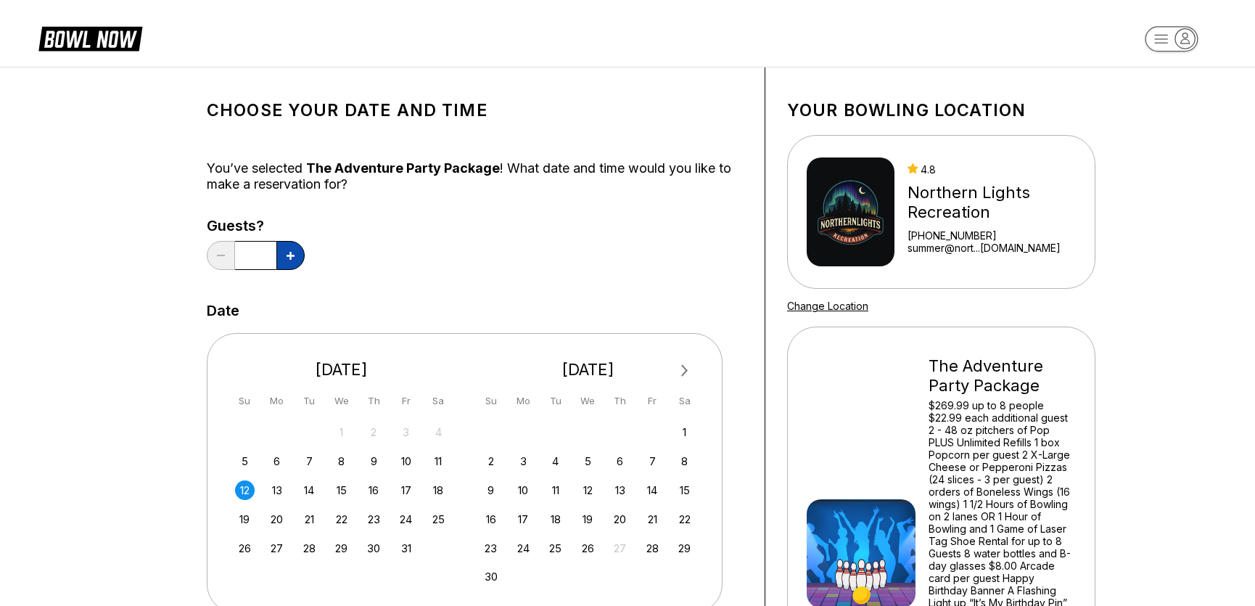
click at [284, 252] on button at bounding box center [290, 255] width 28 height 29
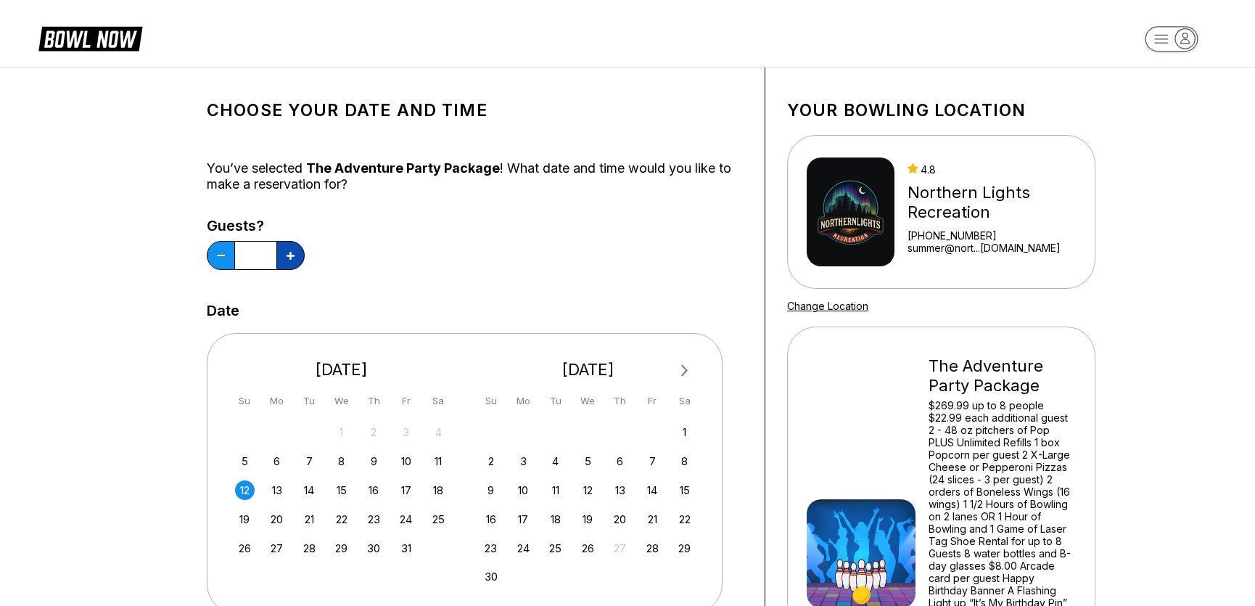
click at [284, 252] on button at bounding box center [290, 255] width 28 height 29
type input "*"
click at [476, 265] on div "Guests? *" at bounding box center [475, 247] width 536 height 59
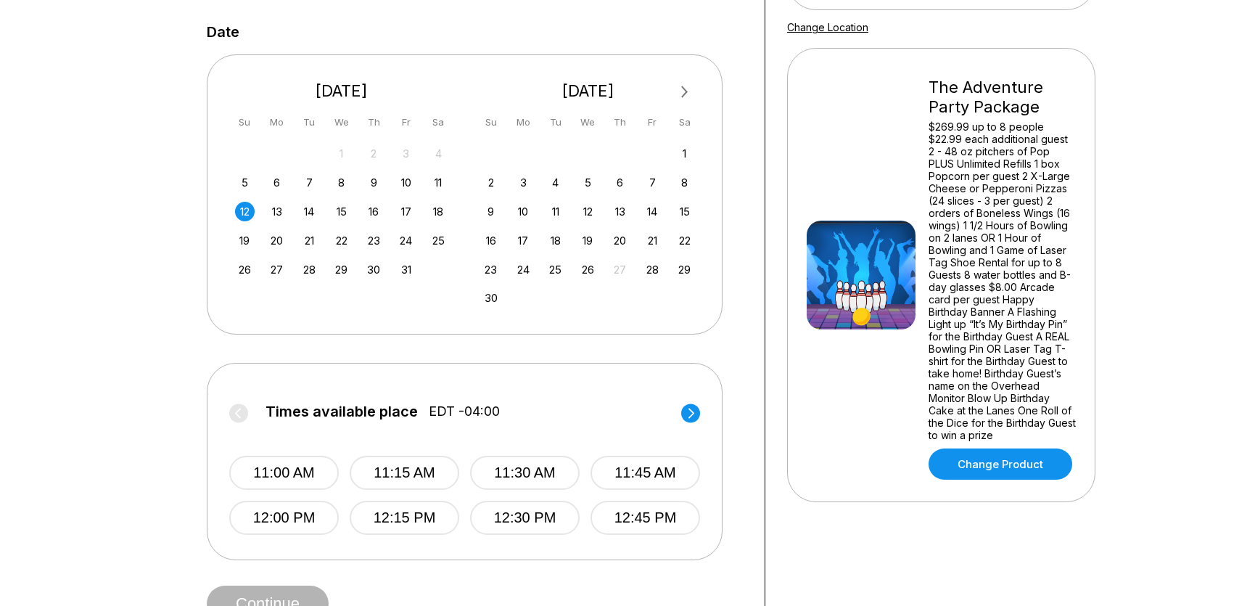
drag, startPoint x: 293, startPoint y: 459, endPoint x: 290, endPoint y: 434, distance: 24.8
click at [292, 459] on button "11:00 AM" at bounding box center [284, 472] width 110 height 34
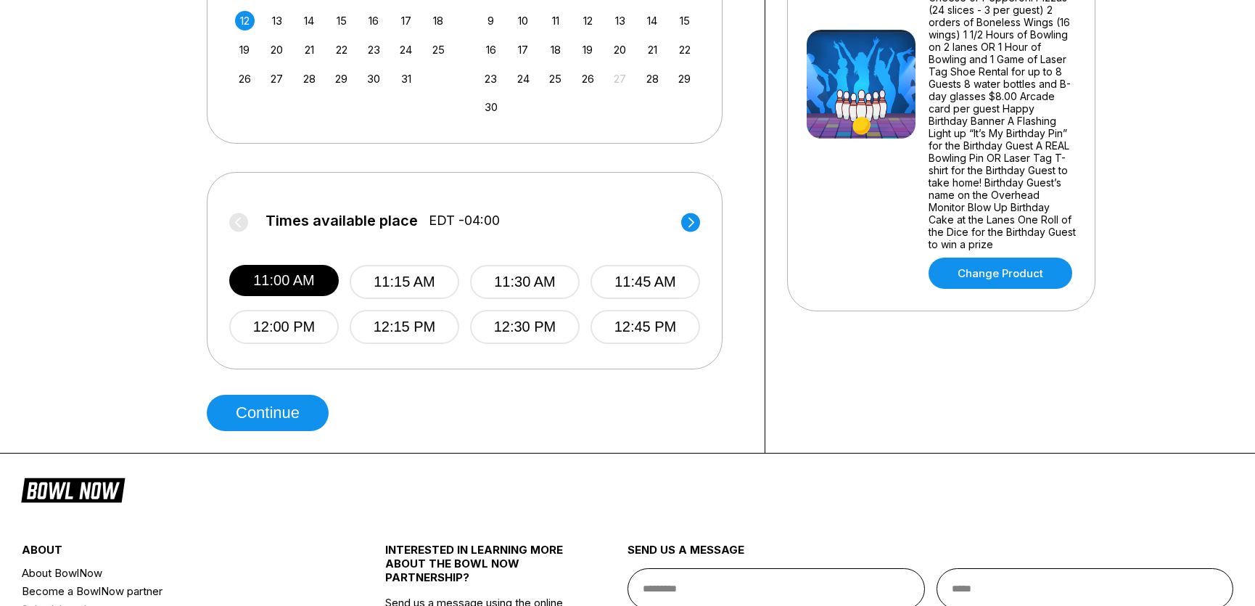
scroll to position [684, 0]
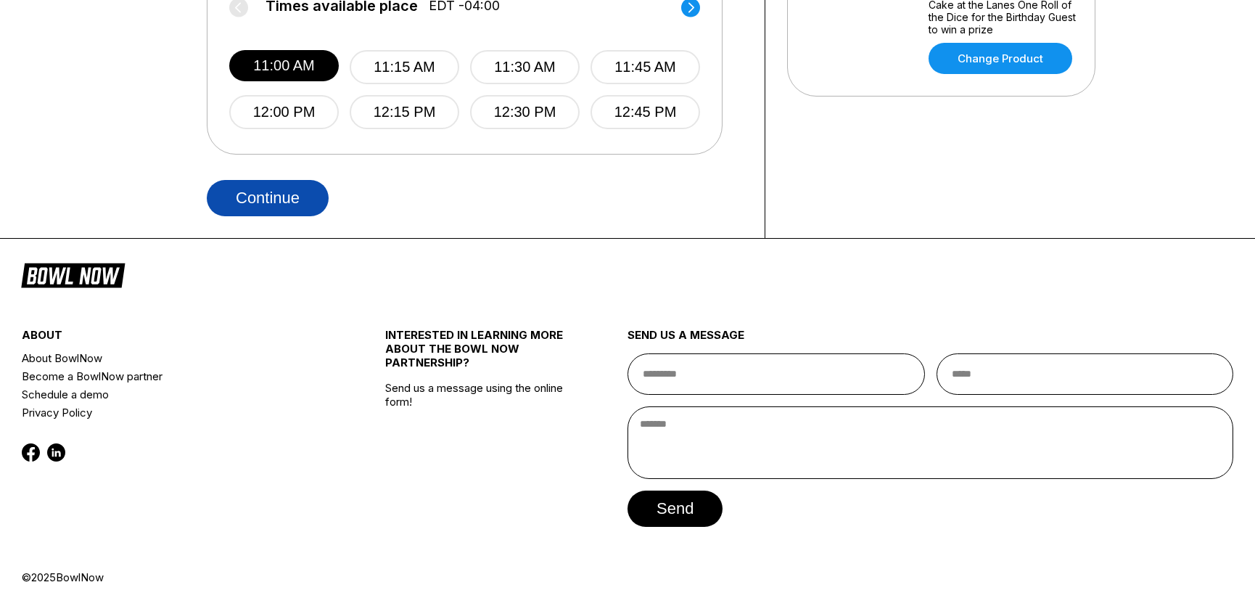
click at [252, 200] on button "Continue" at bounding box center [268, 198] width 122 height 36
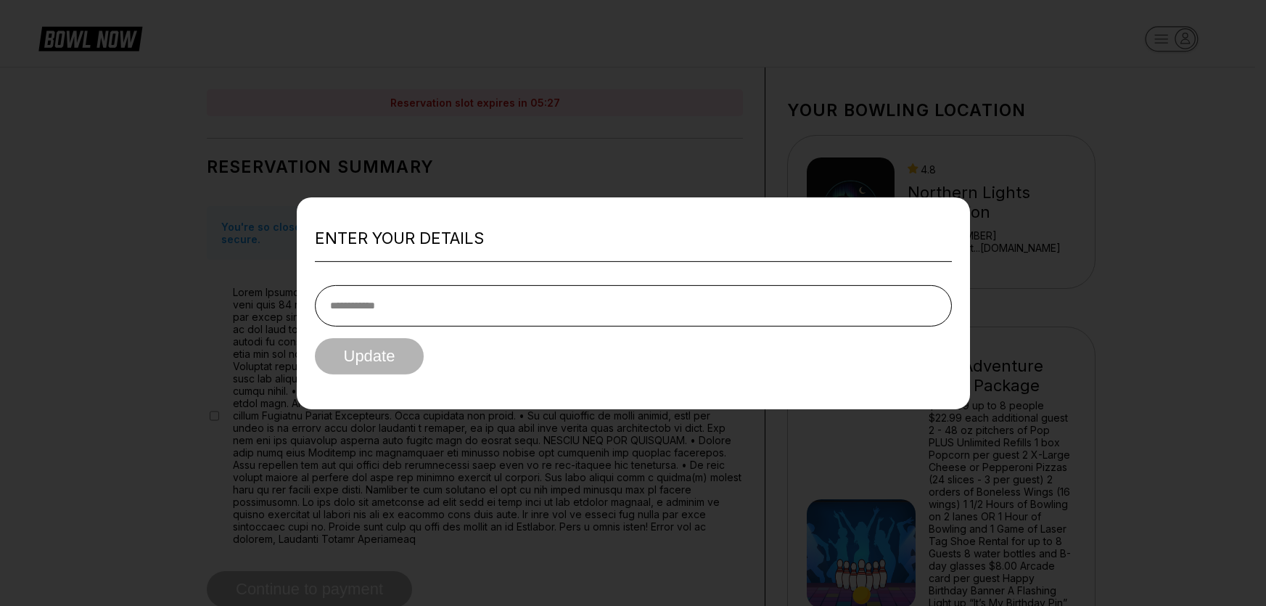
click at [474, 313] on input "tel" at bounding box center [633, 305] width 637 height 41
type input "**********"
click at [411, 361] on button "Update" at bounding box center [370, 356] width 110 height 36
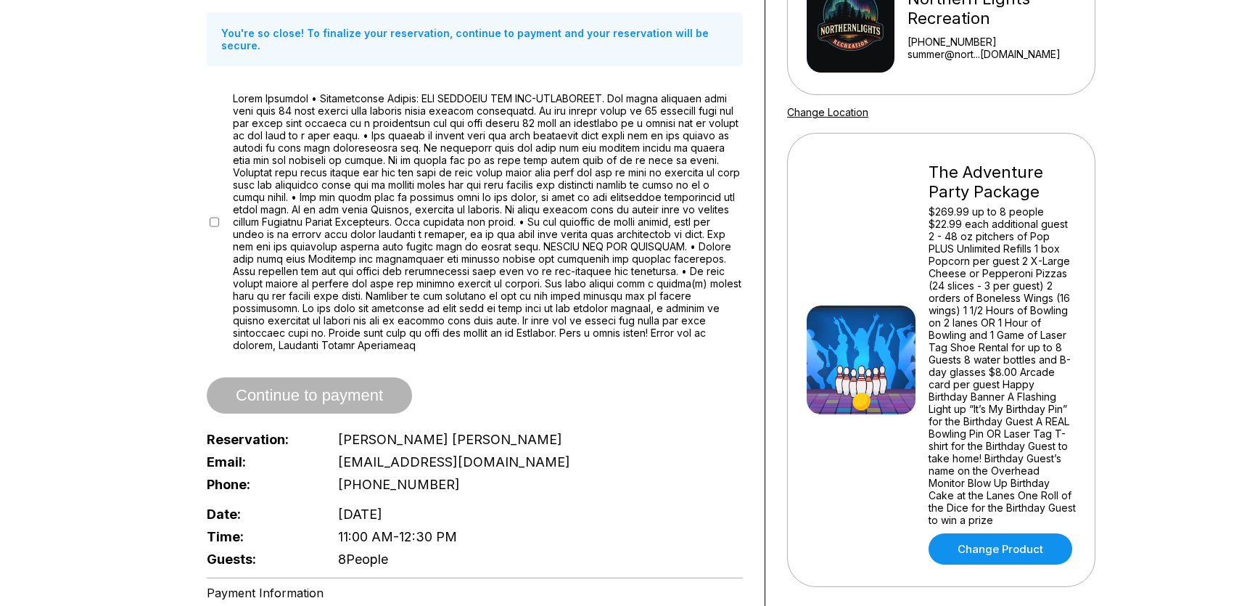
scroll to position [479, 0]
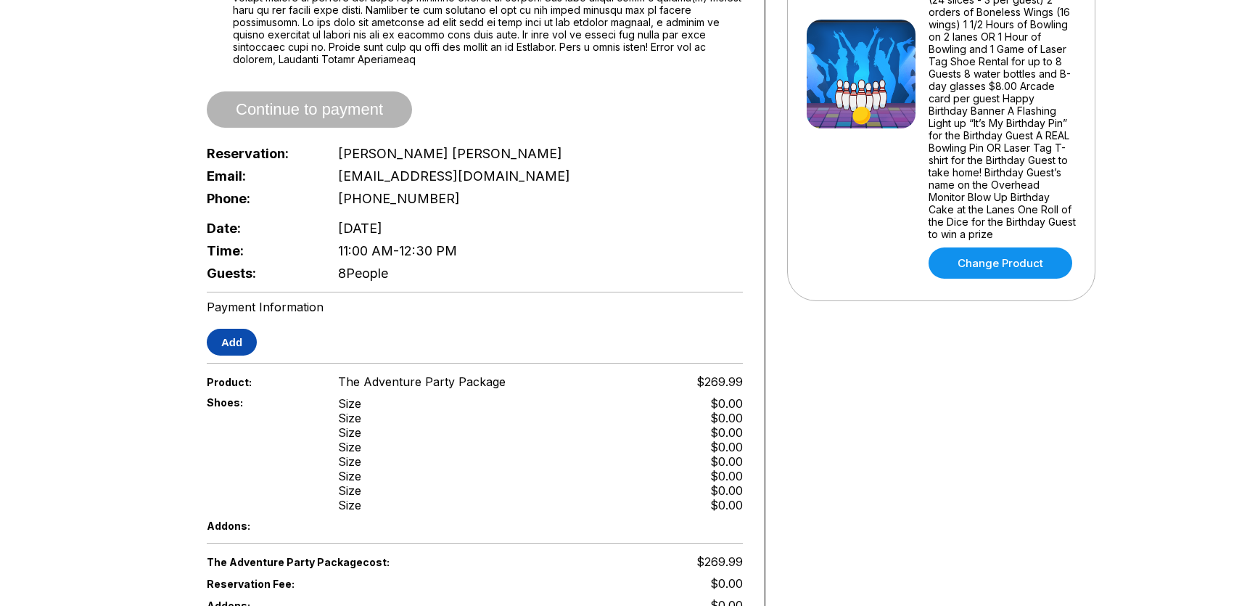
click at [242, 337] on button "Add" at bounding box center [232, 342] width 50 height 27
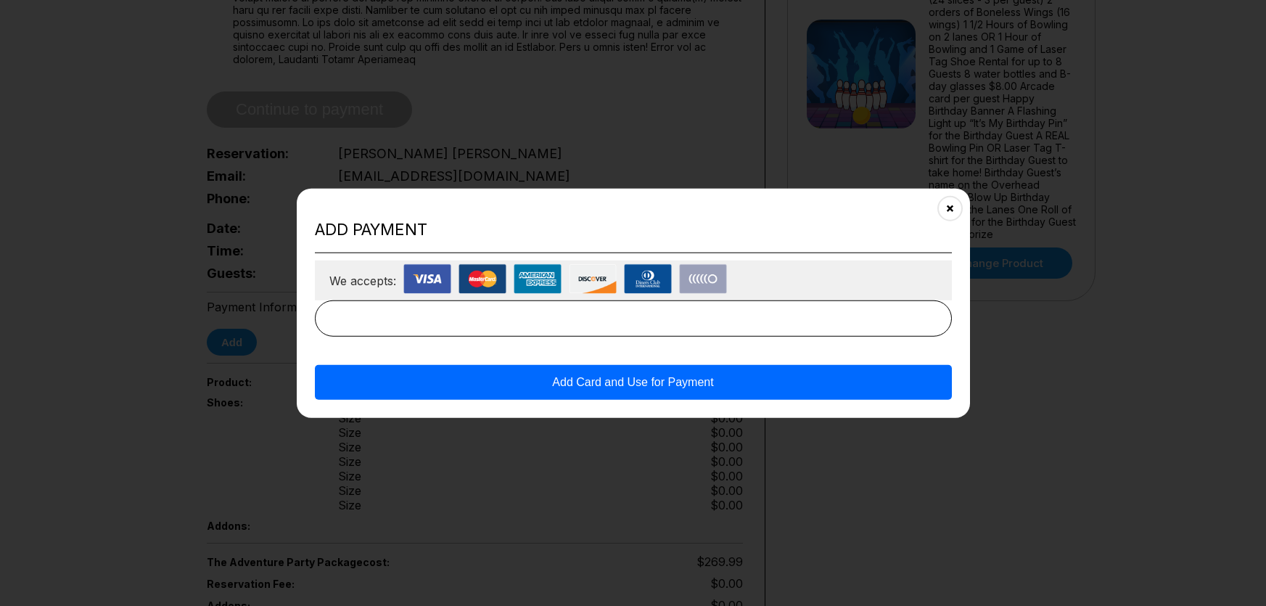
click at [511, 376] on button "Add Card and Use for Payment" at bounding box center [633, 382] width 637 height 35
click at [959, 211] on button "Close" at bounding box center [949, 208] width 36 height 36
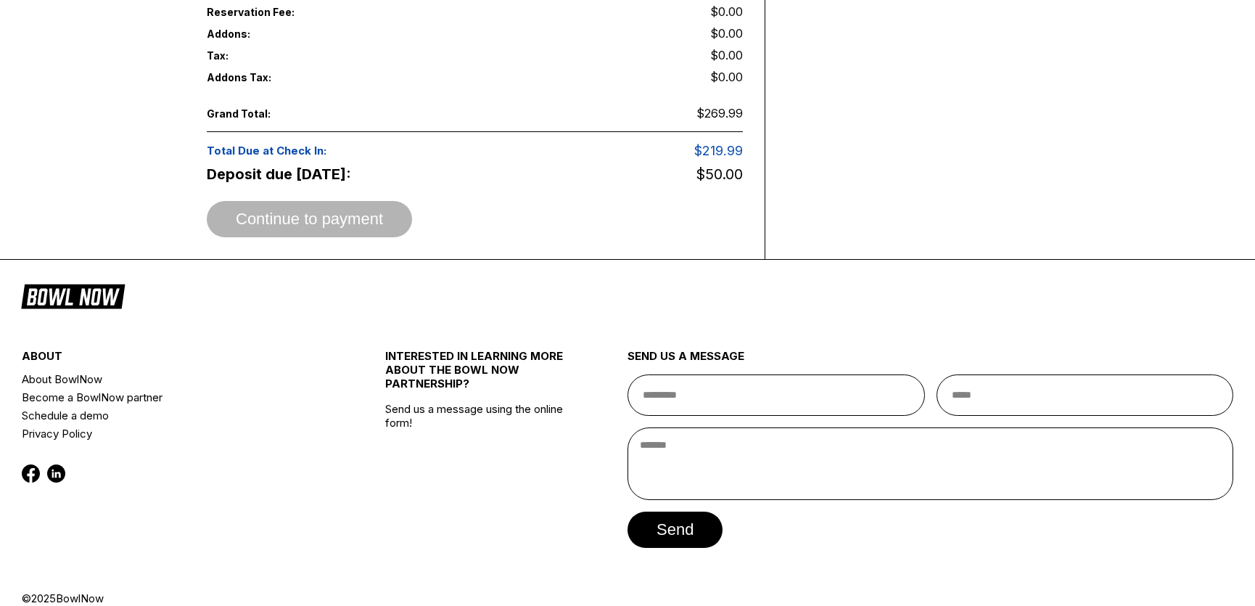
scroll to position [0, 0]
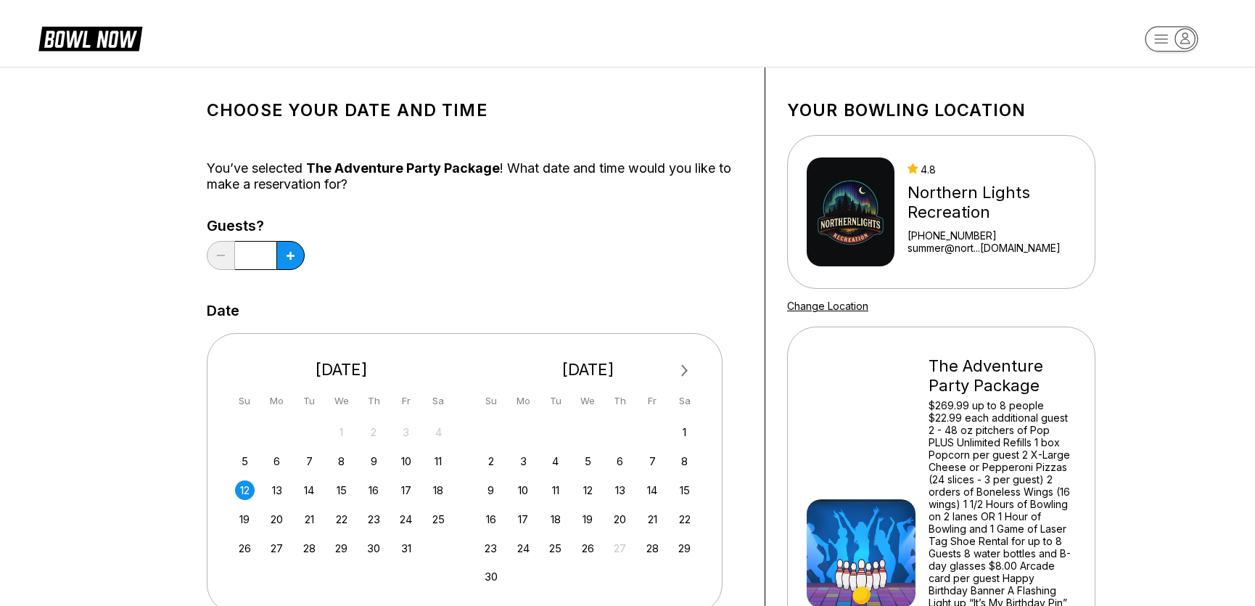
scroll to position [684, 0]
